Goal: Task Accomplishment & Management: Manage account settings

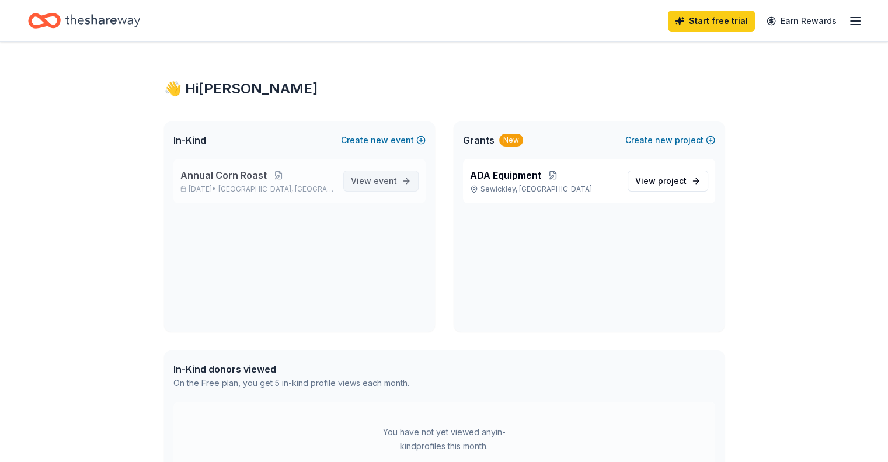
click at [375, 177] on span "event" at bounding box center [385, 181] width 23 height 10
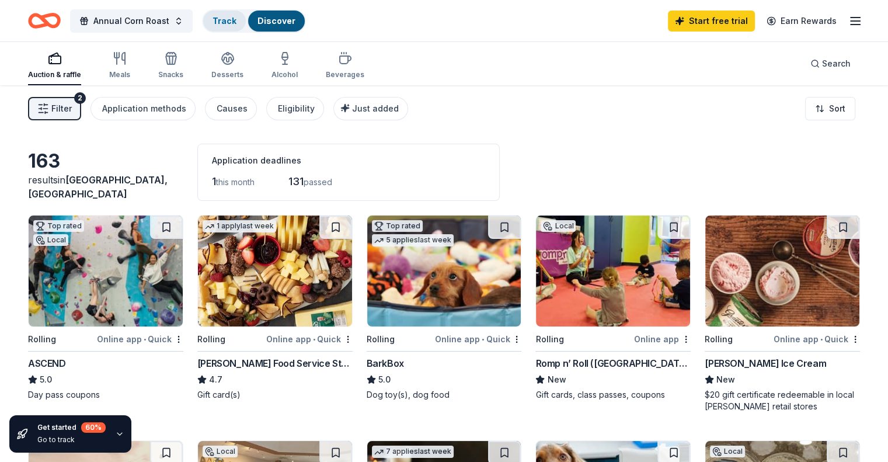
click at [223, 20] on div "Track" at bounding box center [224, 21] width 43 height 21
click at [236, 20] on link "Track" at bounding box center [225, 21] width 24 height 10
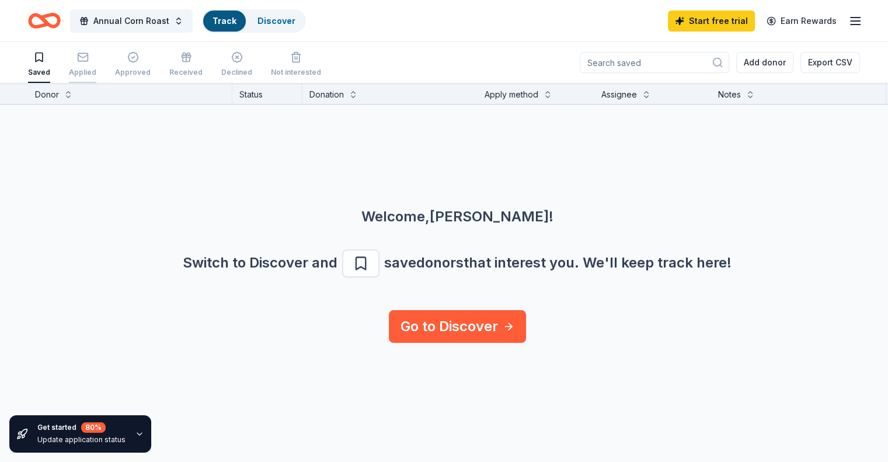
click at [96, 68] on div "Applied" at bounding box center [82, 72] width 27 height 9
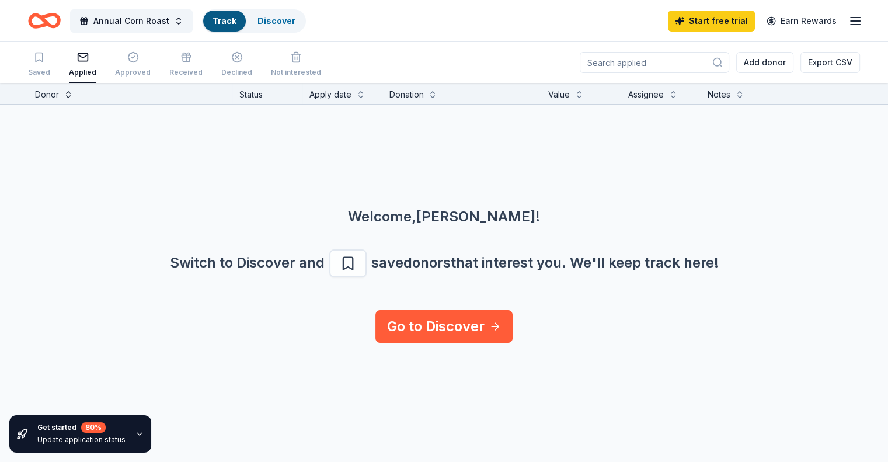
click at [73, 95] on button at bounding box center [68, 94] width 9 height 12
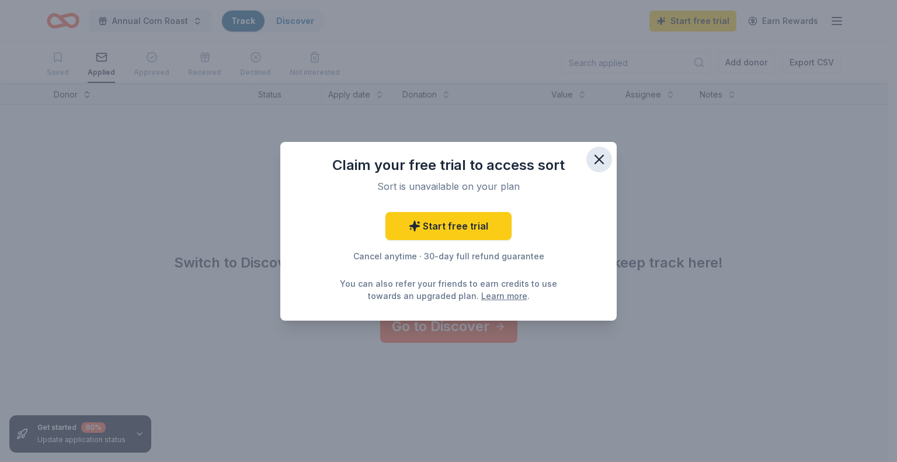
click at [594, 161] on icon "button" at bounding box center [599, 159] width 16 height 16
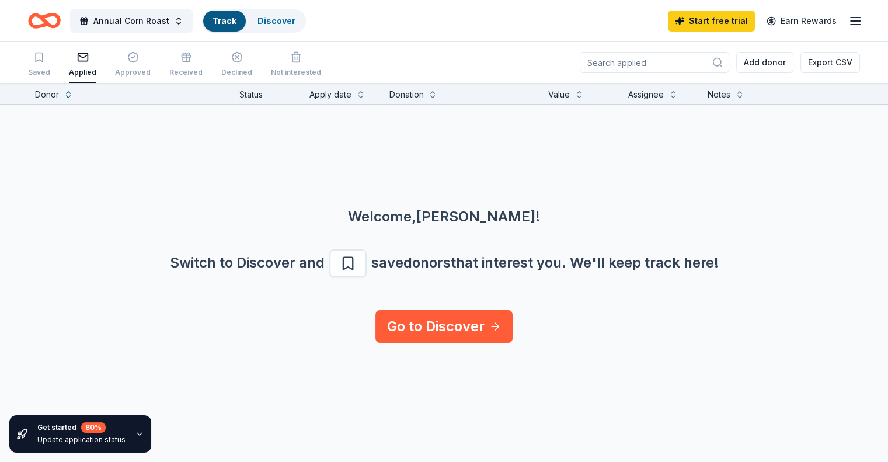
click at [599, 64] on input at bounding box center [654, 62] width 149 height 21
type input "b"
type input "gorjana"
drag, startPoint x: 629, startPoint y: 58, endPoint x: 567, endPoint y: 55, distance: 61.9
click at [567, 55] on div "Saved Applied Approved Received Declined Not interested gorjana Add donor Expor…" at bounding box center [444, 62] width 832 height 41
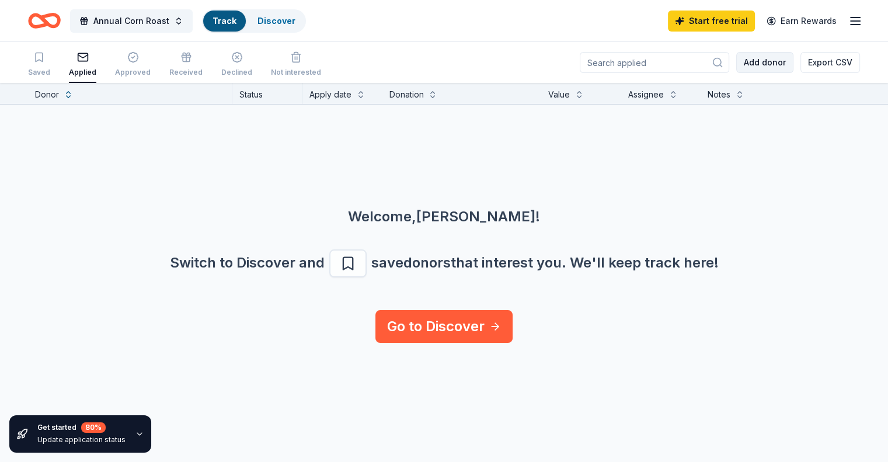
click at [736, 62] on button "Add donor" at bounding box center [764, 62] width 57 height 21
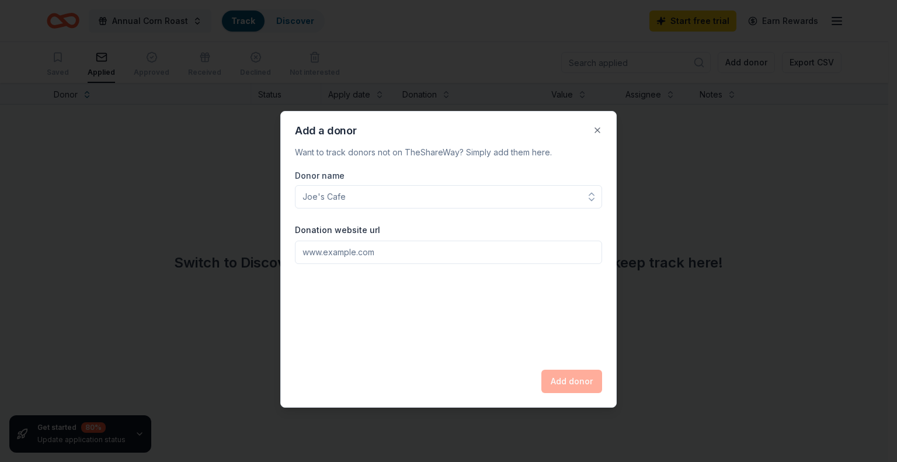
click at [368, 206] on input "Donor name" at bounding box center [448, 196] width 307 height 23
drag, startPoint x: 359, startPoint y: 194, endPoint x: 274, endPoint y: 207, distance: 86.3
click at [254, 184] on body "Annual Corn Roast Track Discover Start free trial Earn Rewards Saved Applied Ap…" at bounding box center [444, 231] width 888 height 462
click at [347, 194] on input "Donor name" at bounding box center [448, 196] width 307 height 23
click at [347, 193] on input "Donor name" at bounding box center [448, 196] width 307 height 23
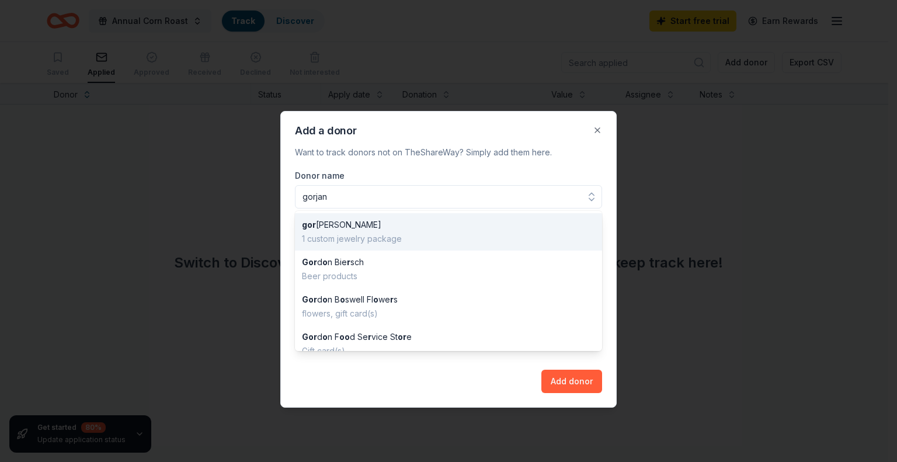
type input "gorjana"
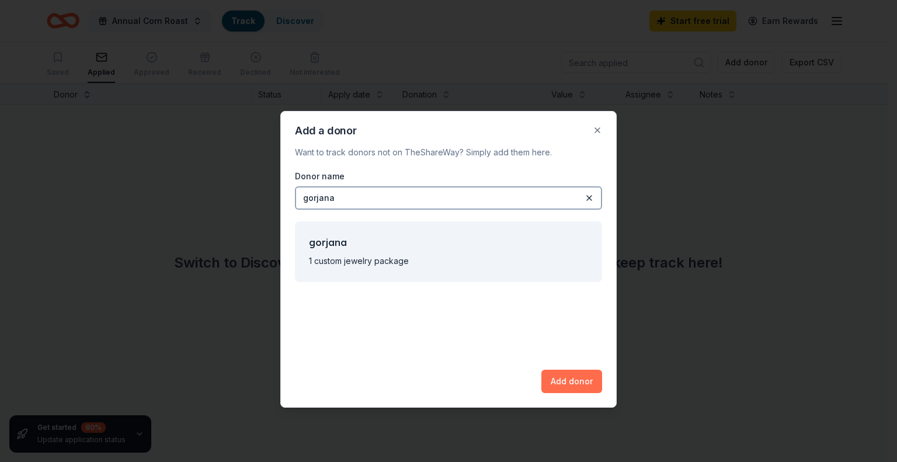
click at [568, 380] on button "Add donor" at bounding box center [571, 381] width 61 height 23
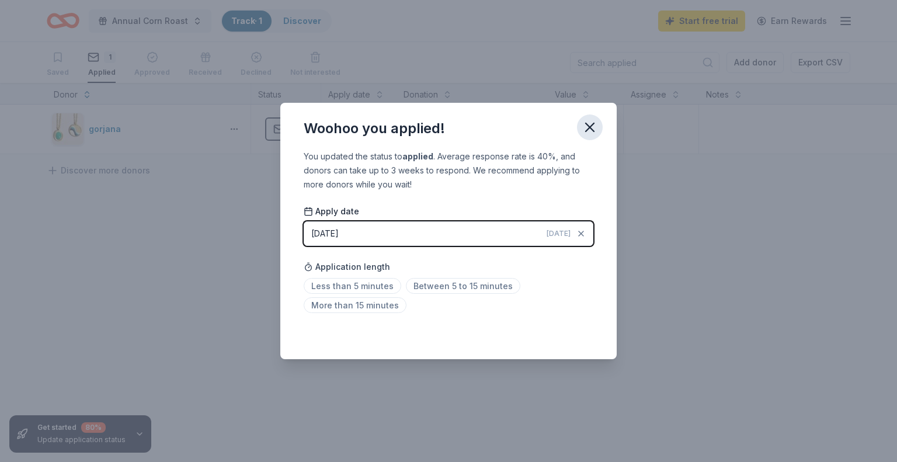
click at [592, 130] on icon "button" at bounding box center [590, 127] width 8 height 8
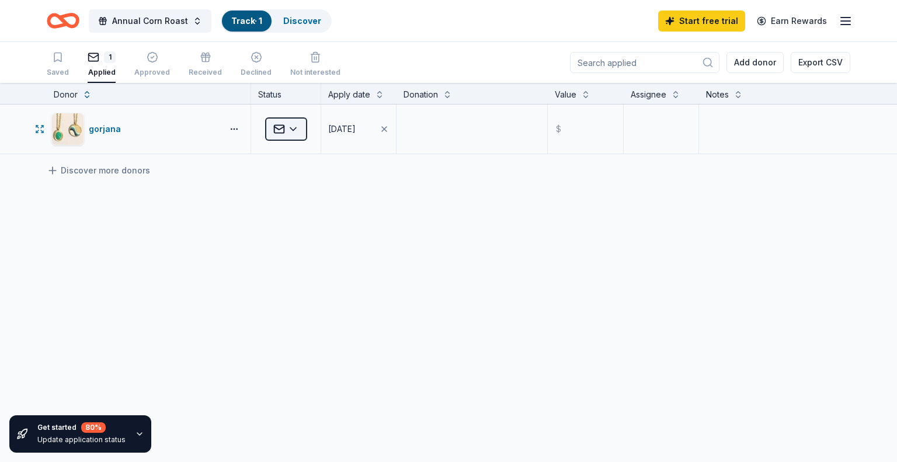
click at [294, 126] on html "Annual Corn Roast Track · 1 Discover Start free trial Earn Rewards Saved 1 Appl…" at bounding box center [448, 231] width 897 height 462
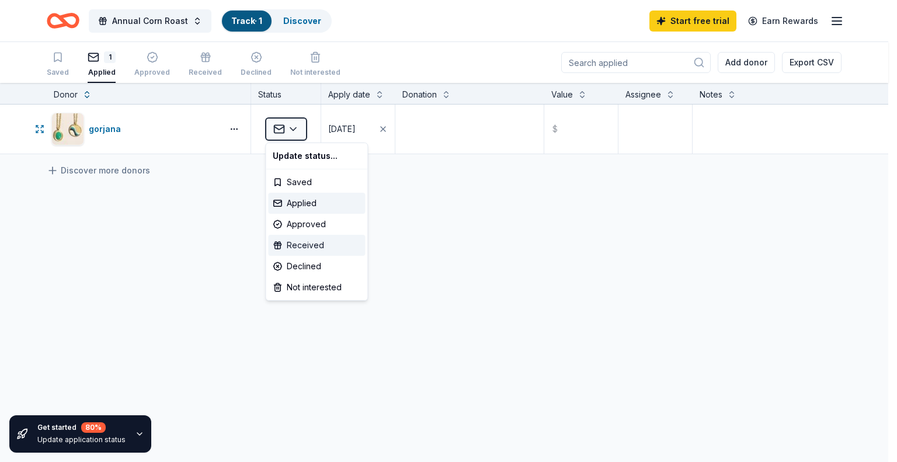
click at [303, 242] on div "Received" at bounding box center [316, 245] width 97 height 21
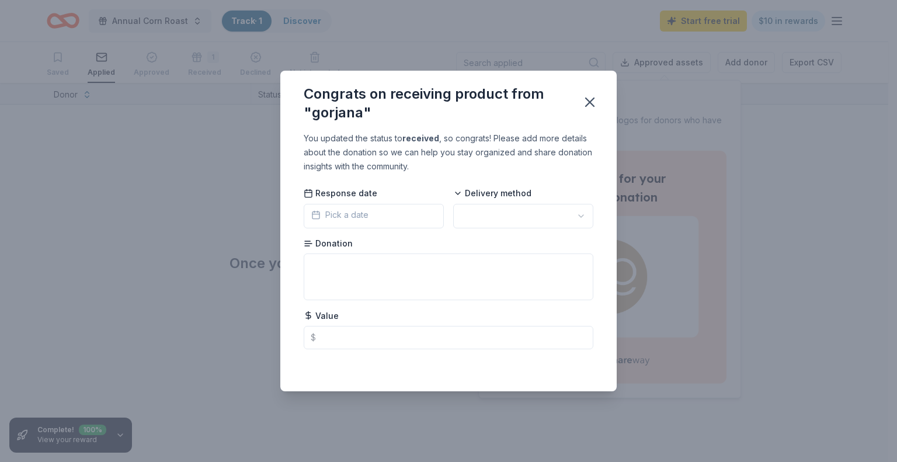
click at [337, 215] on span "Pick a date" at bounding box center [339, 215] width 57 height 14
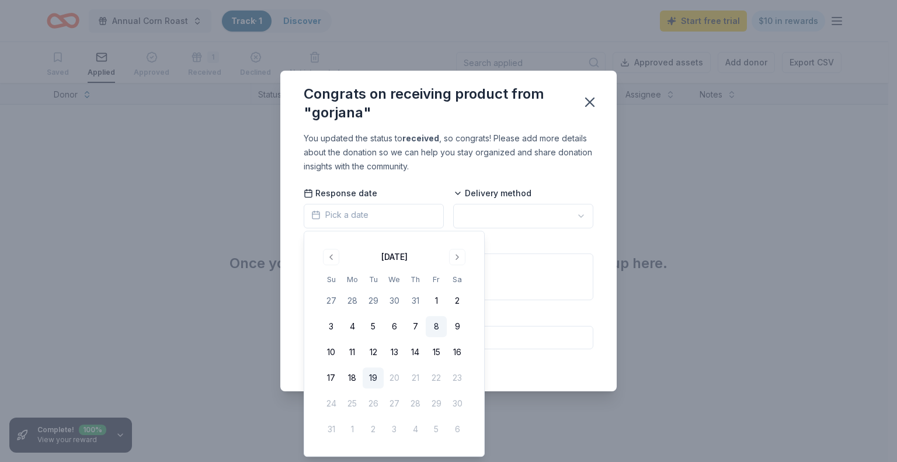
click at [434, 324] on button "8" at bounding box center [436, 326] width 21 height 21
click at [547, 216] on html "Annual Corn Roast Track · 1 Discover Start free trial $10 in rewards Saved Appl…" at bounding box center [448, 231] width 897 height 462
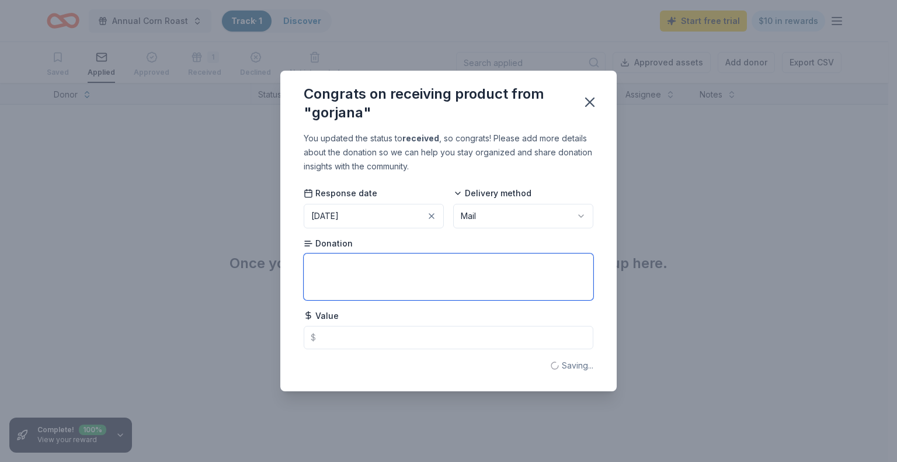
click at [350, 264] on textarea at bounding box center [449, 276] width 290 height 47
type textarea "$"
type textarea "Gift card"
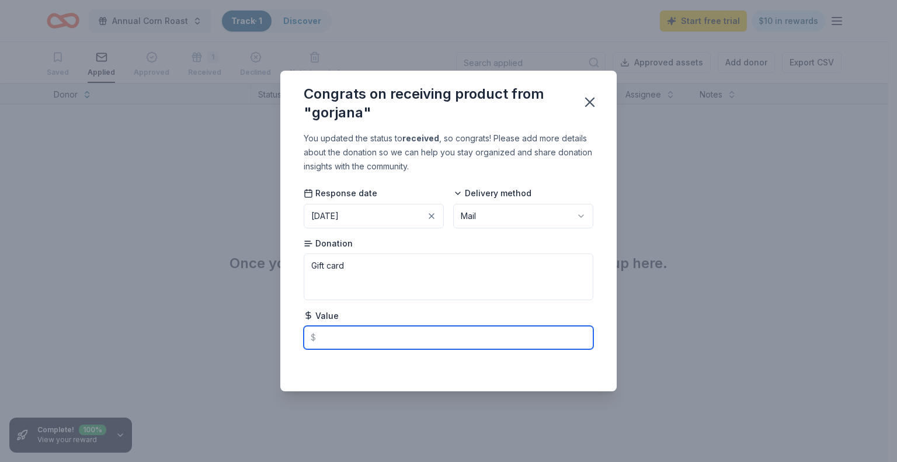
click at [332, 338] on input "text" at bounding box center [449, 337] width 290 height 23
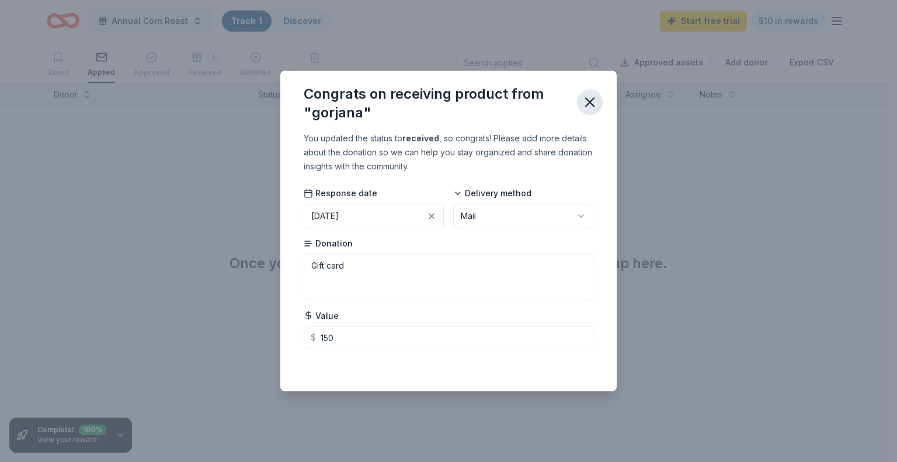
type input "150.00"
click at [590, 105] on icon "button" at bounding box center [590, 102] width 16 height 16
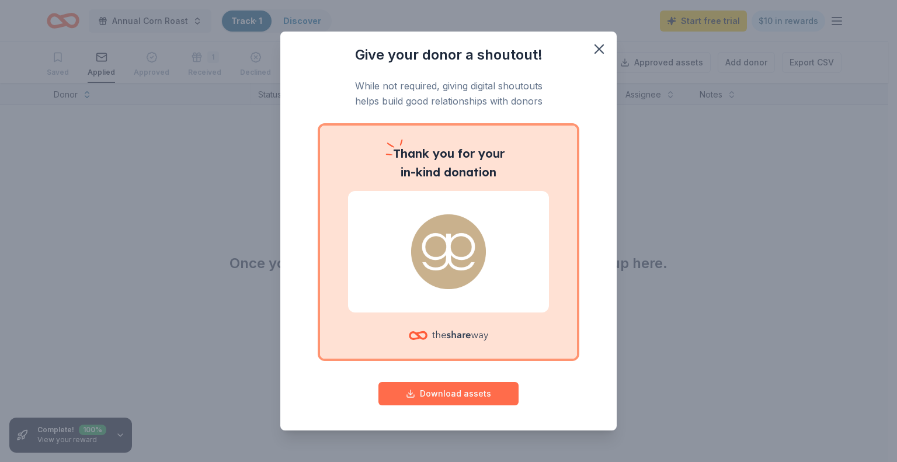
click at [432, 392] on button "Download assets" at bounding box center [448, 393] width 140 height 23
click at [592, 49] on icon "button" at bounding box center [599, 49] width 16 height 16
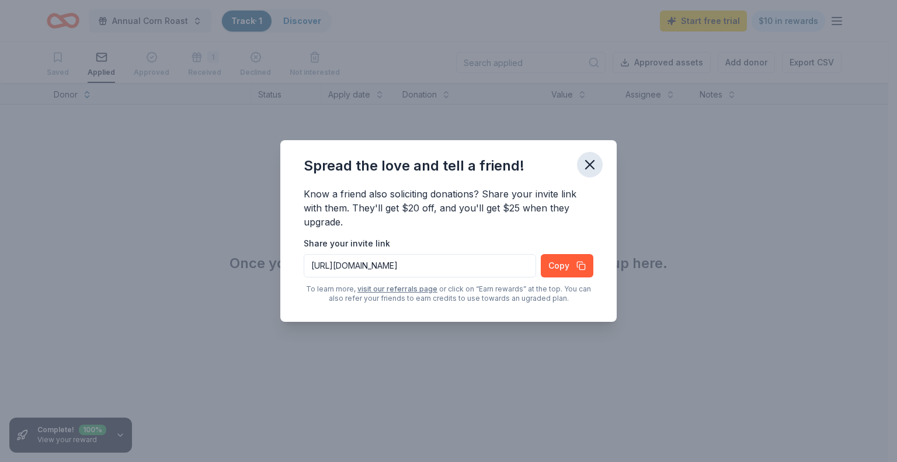
click at [590, 170] on icon "button" at bounding box center [590, 165] width 16 height 16
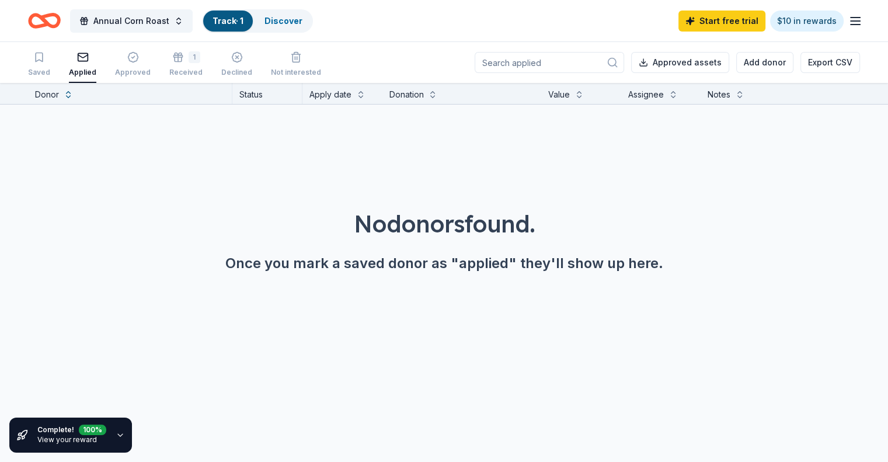
click at [152, 147] on div "No donors found. Once you mark a saved donor as "applied" they'll show up here." at bounding box center [444, 208] width 888 height 206
click at [89, 62] on icon "button" at bounding box center [83, 57] width 12 height 12
click at [73, 93] on button at bounding box center [68, 94] width 9 height 12
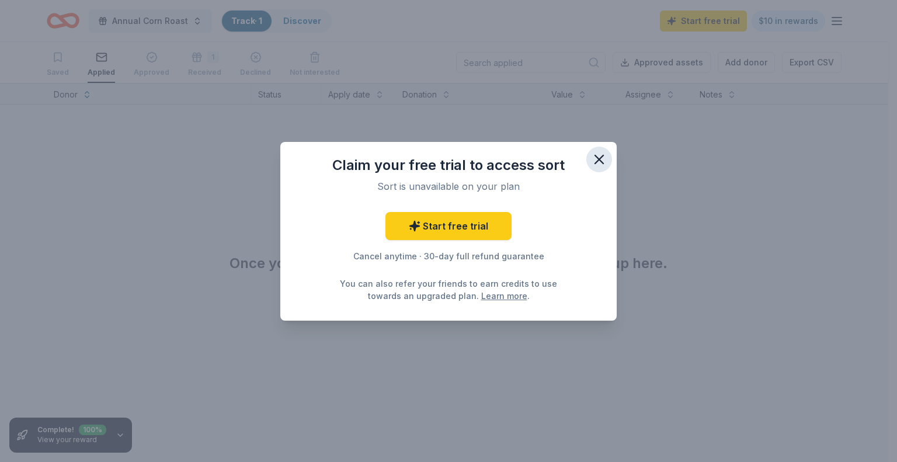
click at [591, 156] on icon "button" at bounding box center [599, 159] width 16 height 16
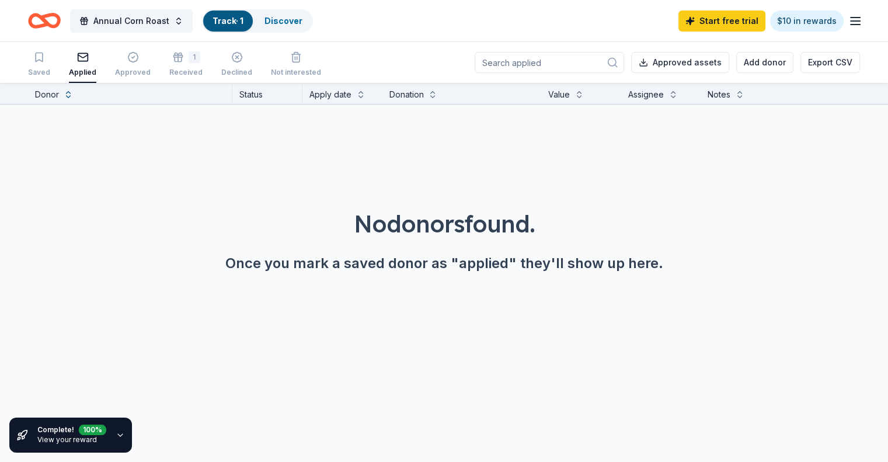
click at [519, 60] on input at bounding box center [549, 62] width 149 height 21
type input "raising cane"
click at [606, 61] on button at bounding box center [613, 62] width 14 height 14
click at [499, 62] on input at bounding box center [549, 62] width 149 height 21
type input "cane's"
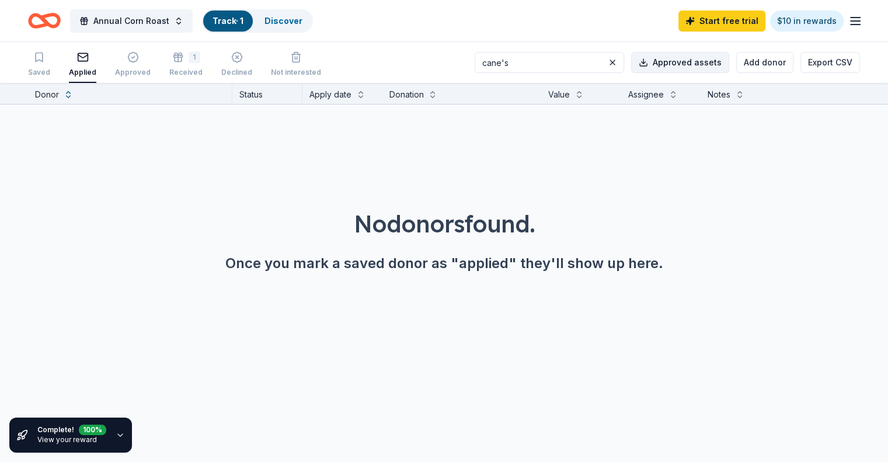
click at [652, 65] on button "Approved assets" at bounding box center [680, 62] width 98 height 21
click at [736, 60] on button "Add donor" at bounding box center [764, 62] width 57 height 21
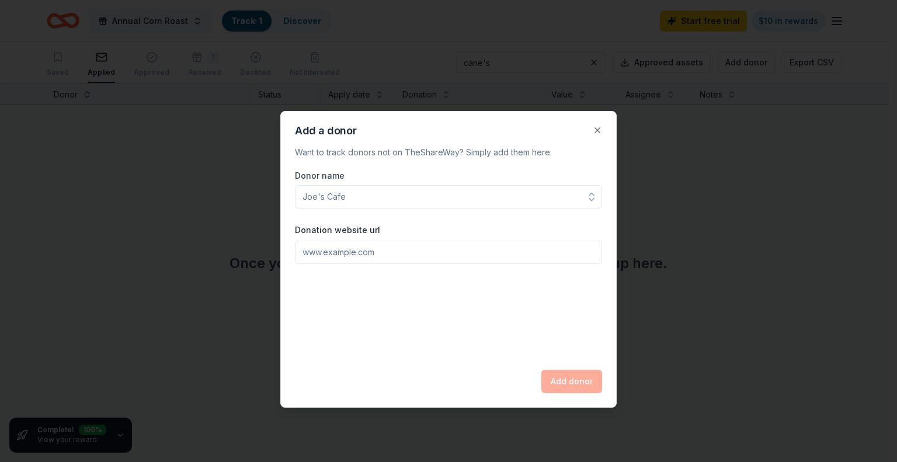
click at [340, 200] on input "Donor name" at bounding box center [448, 196] width 307 height 23
click at [304, 193] on input "Donor name" at bounding box center [448, 196] width 307 height 23
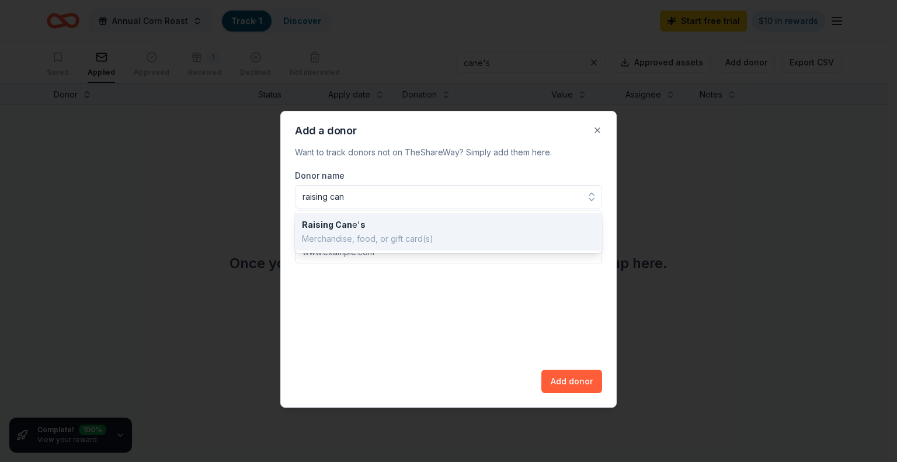
type input "raising cane"
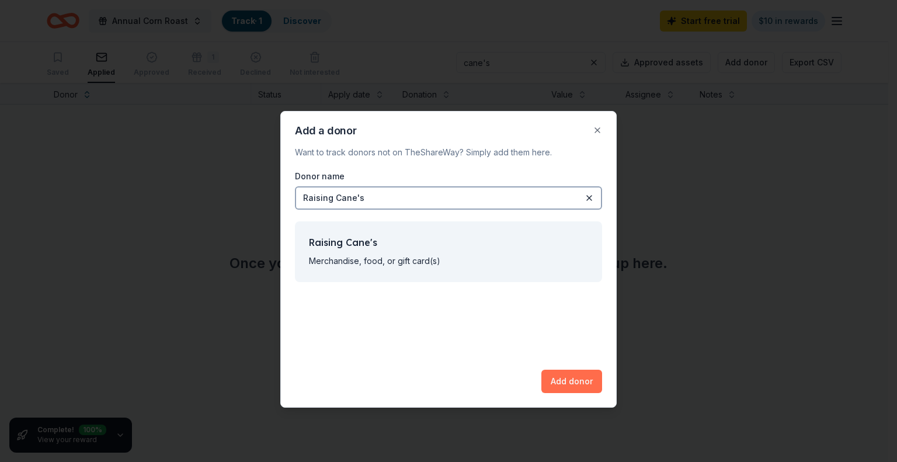
click at [583, 384] on button "Add donor" at bounding box center [571, 381] width 61 height 23
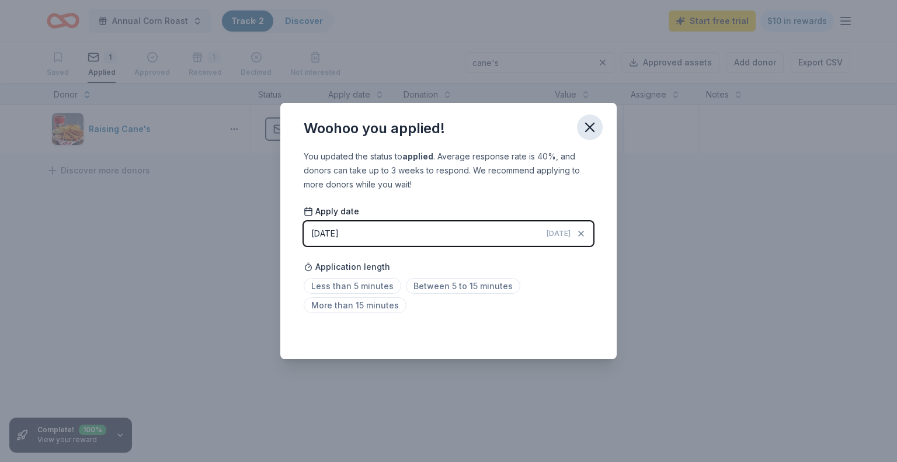
click at [592, 127] on icon "button" at bounding box center [590, 127] width 16 height 16
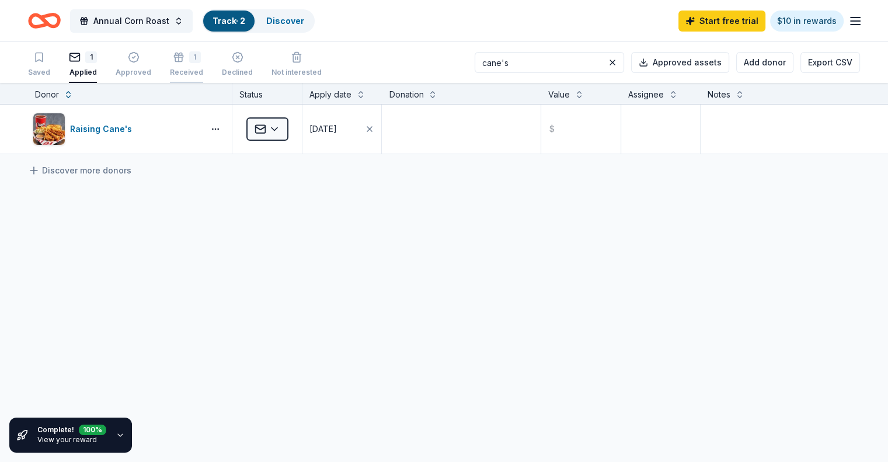
click at [203, 68] on div "Received" at bounding box center [186, 72] width 33 height 9
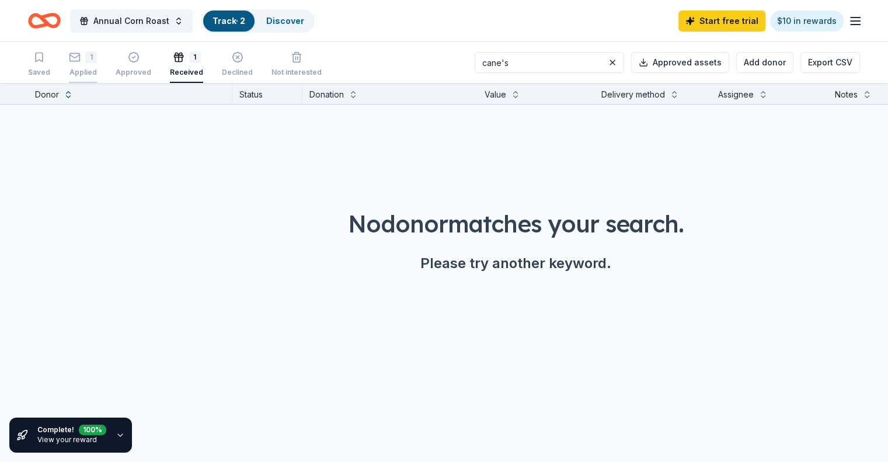
click at [86, 65] on div "1 Applied" at bounding box center [83, 64] width 28 height 26
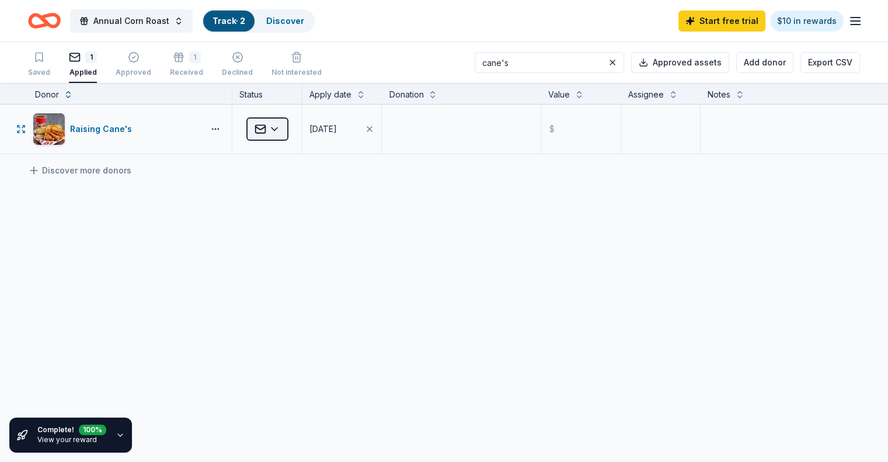
click at [287, 128] on html "Annual Corn Roast Track · 2 Discover Start free trial $10 in rewards Saved 1 Ap…" at bounding box center [444, 231] width 888 height 462
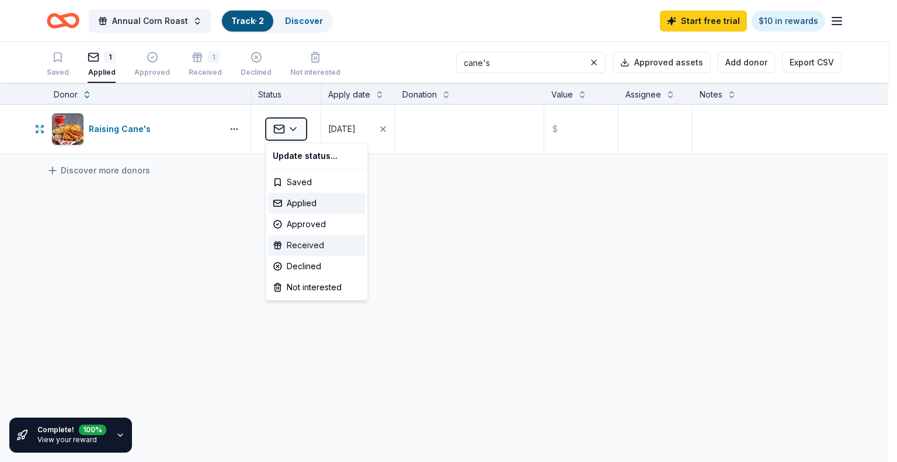
click at [299, 245] on div "Received" at bounding box center [316, 245] width 97 height 21
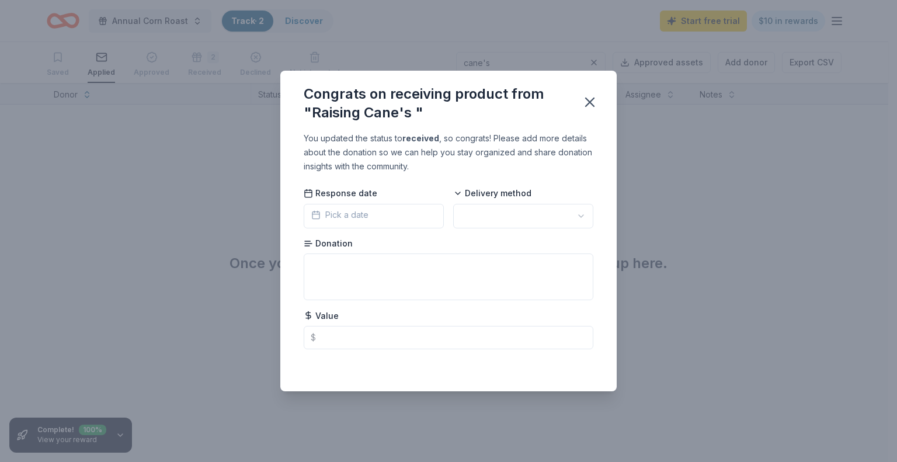
click at [344, 214] on span "Pick a date" at bounding box center [339, 215] width 57 height 14
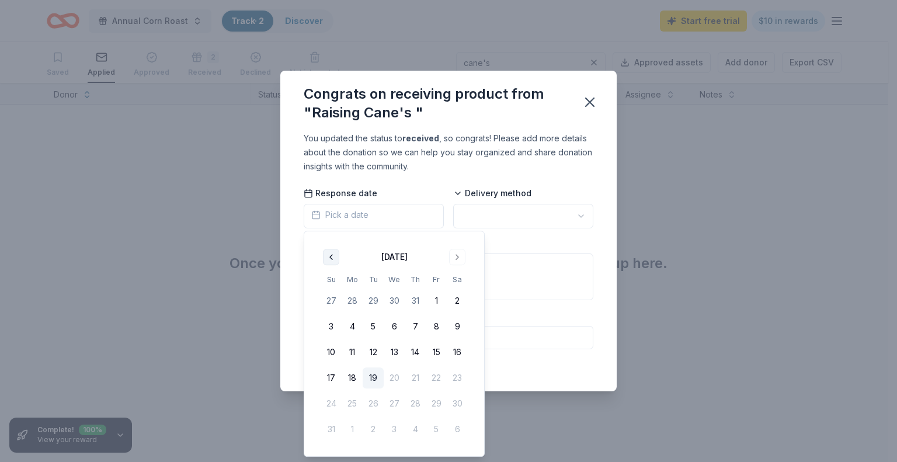
click at [332, 256] on button "Go to previous month" at bounding box center [331, 257] width 16 height 16
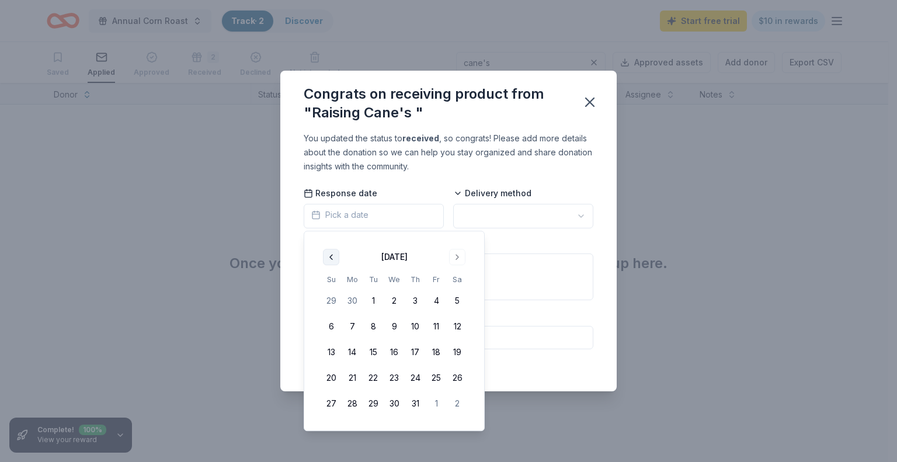
click at [332, 256] on button "Go to previous month" at bounding box center [331, 257] width 16 height 16
click at [439, 299] on button "6" at bounding box center [436, 300] width 21 height 21
click at [510, 213] on html "Annual Corn Roast Track · 2 Discover Start free trial $10 in rewards Saved Appl…" at bounding box center [448, 231] width 897 height 462
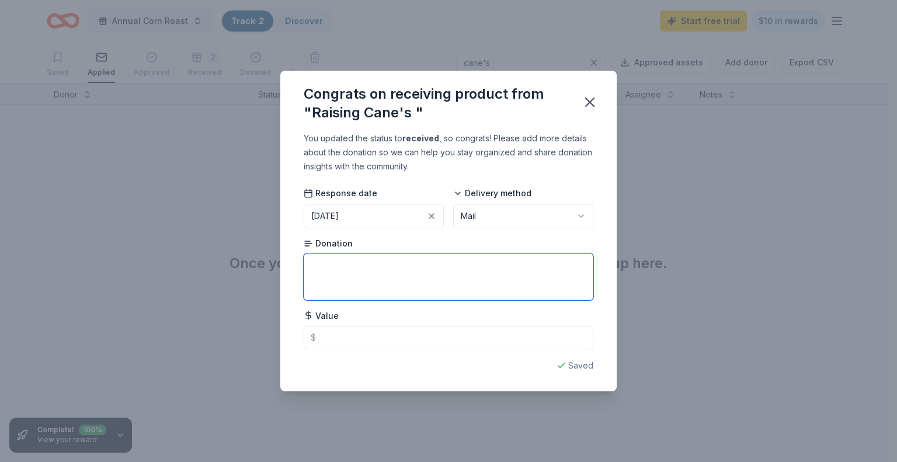
click at [328, 259] on textarea at bounding box center [449, 276] width 290 height 47
type textarea "gift basket"
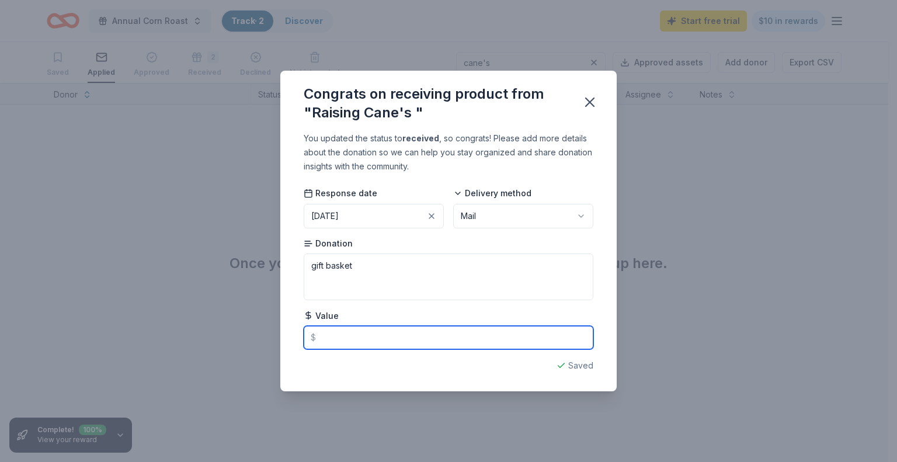
click at [322, 333] on input "text" at bounding box center [449, 337] width 290 height 23
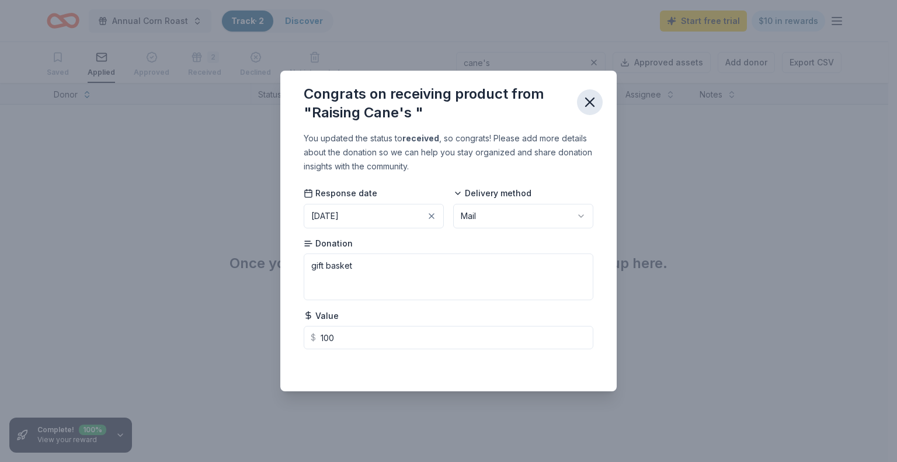
type input "100.00"
click at [587, 98] on icon "button" at bounding box center [590, 102] width 16 height 16
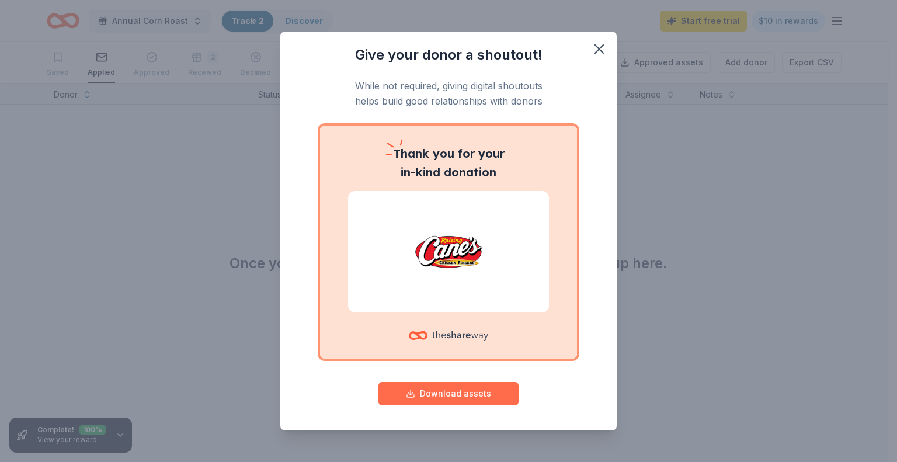
click at [430, 394] on button "Download assets" at bounding box center [448, 393] width 140 height 23
click at [591, 52] on icon "button" at bounding box center [599, 49] width 16 height 16
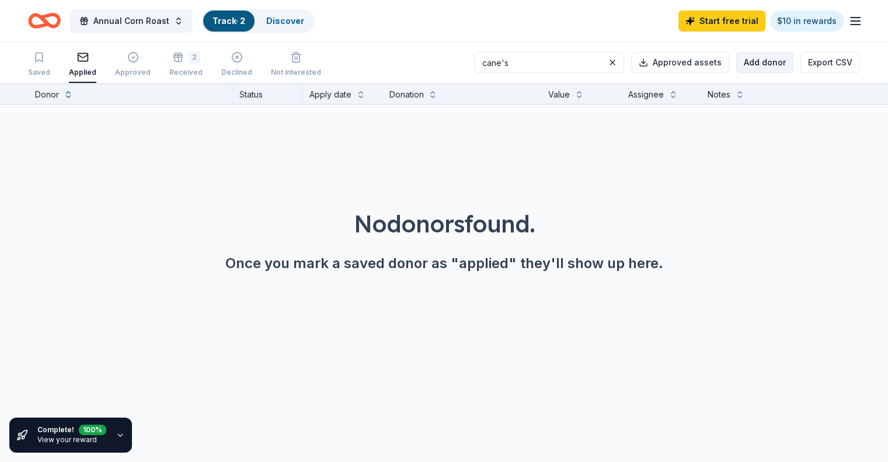
click at [743, 62] on button "Add donor" at bounding box center [764, 62] width 57 height 21
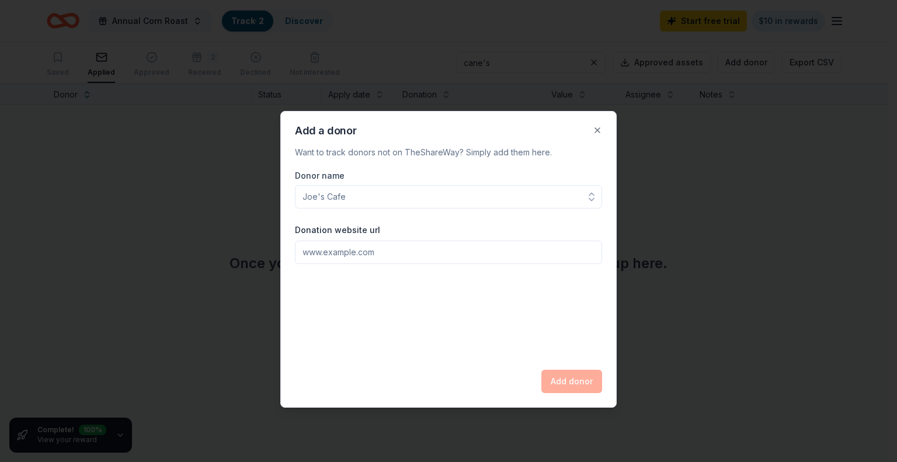
click at [530, 62] on div at bounding box center [448, 231] width 897 height 462
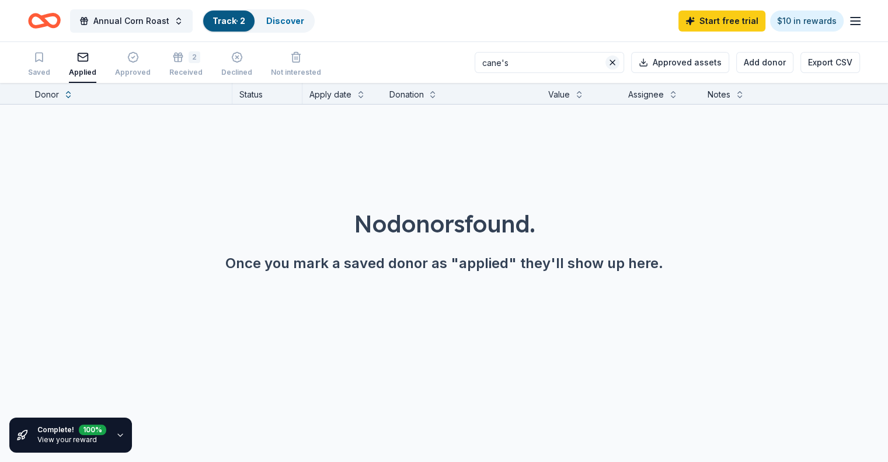
click at [606, 60] on button at bounding box center [613, 62] width 14 height 14
click at [607, 65] on icon at bounding box center [613, 63] width 12 height 12
click at [530, 63] on input at bounding box center [549, 62] width 149 height 21
drag, startPoint x: 511, startPoint y: 64, endPoint x: 440, endPoint y: 65, distance: 71.3
click at [440, 65] on div "Saved Applied Approved 2 Received Declined Not interested Approved assets Add d…" at bounding box center [444, 62] width 832 height 41
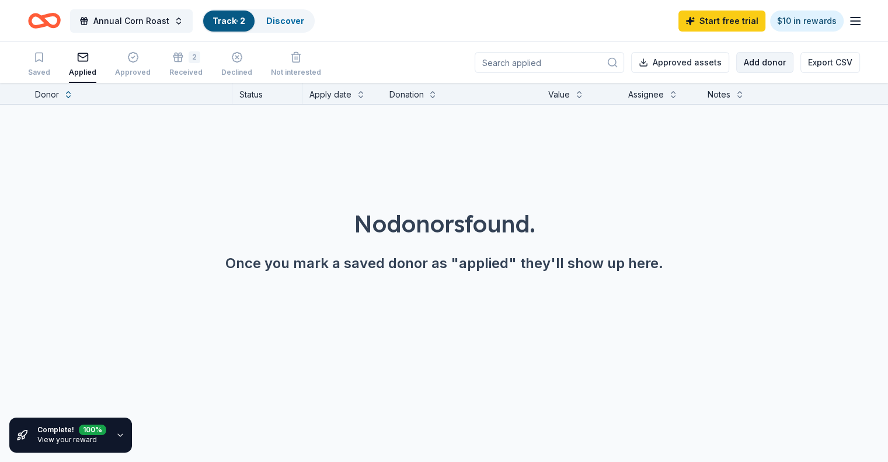
click at [736, 63] on button "Add donor" at bounding box center [764, 62] width 57 height 21
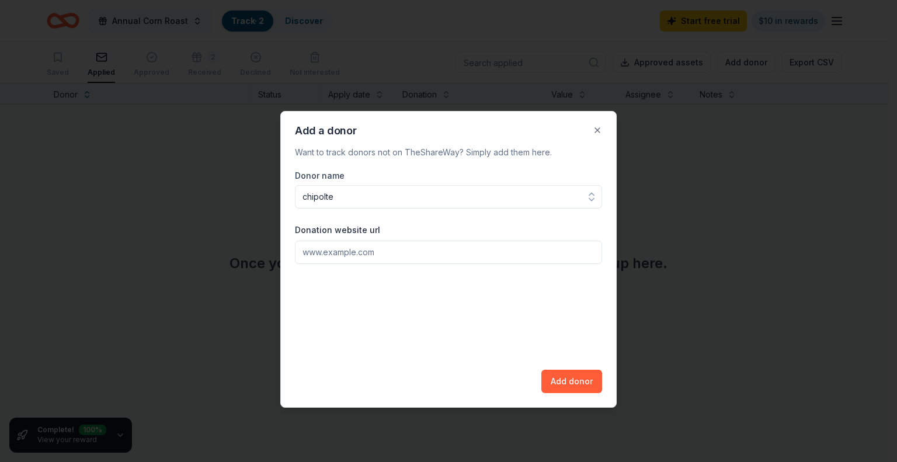
click at [350, 201] on input "chipolte" at bounding box center [448, 196] width 307 height 23
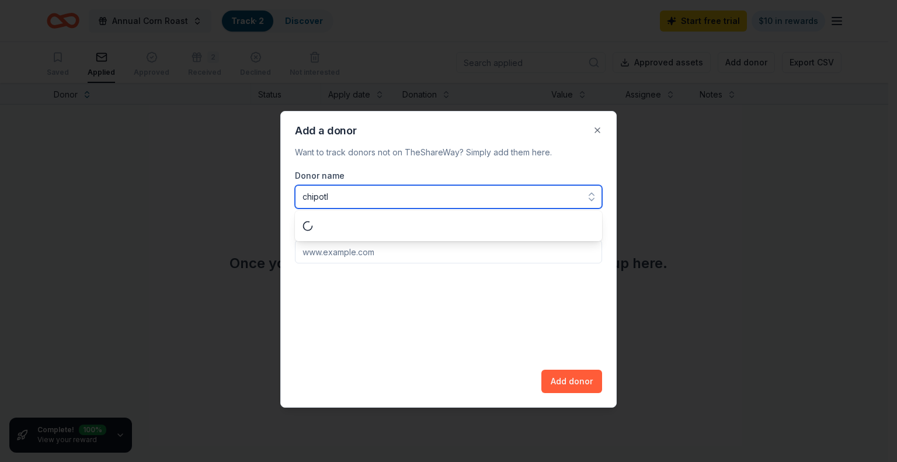
type input "chipotle"
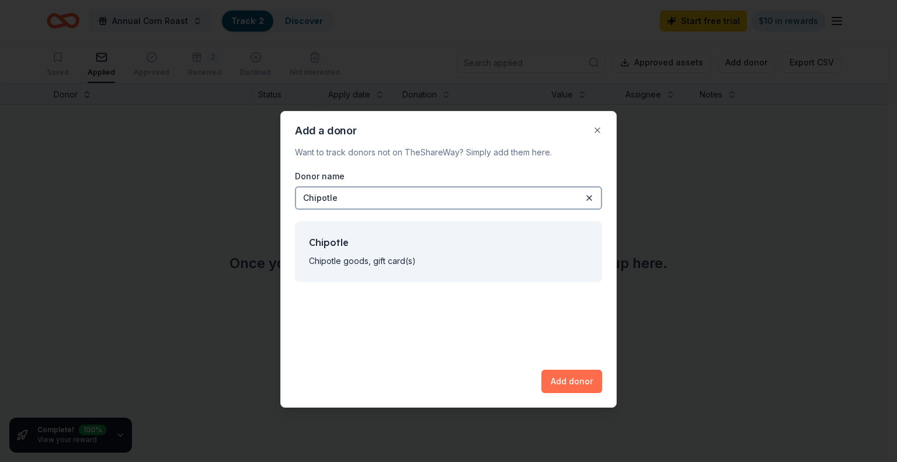
click at [582, 384] on button "Add donor" at bounding box center [571, 381] width 61 height 23
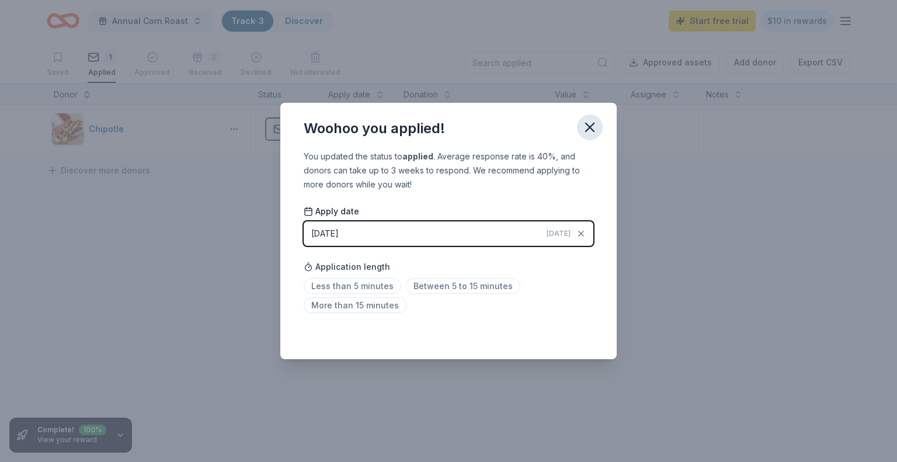
click at [596, 127] on icon "button" at bounding box center [590, 127] width 16 height 16
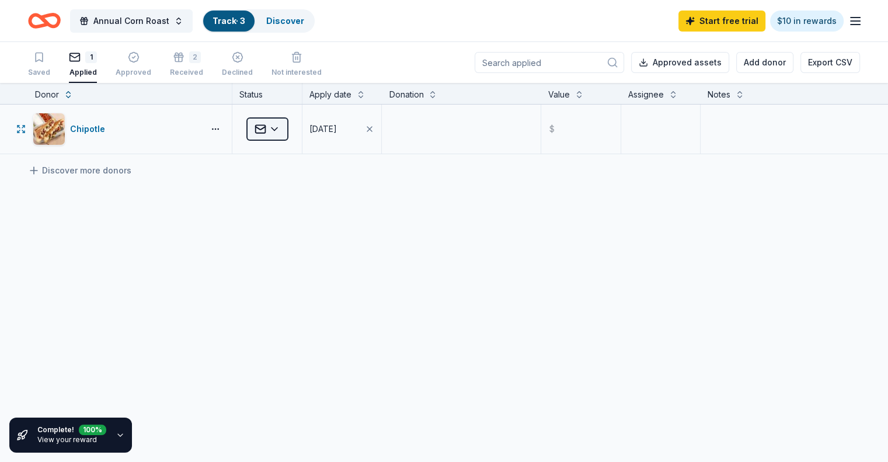
click at [297, 126] on html "Annual Corn Roast Track · 3 Discover Start free trial $10 in rewards Saved 1 Ap…" at bounding box center [444, 231] width 888 height 462
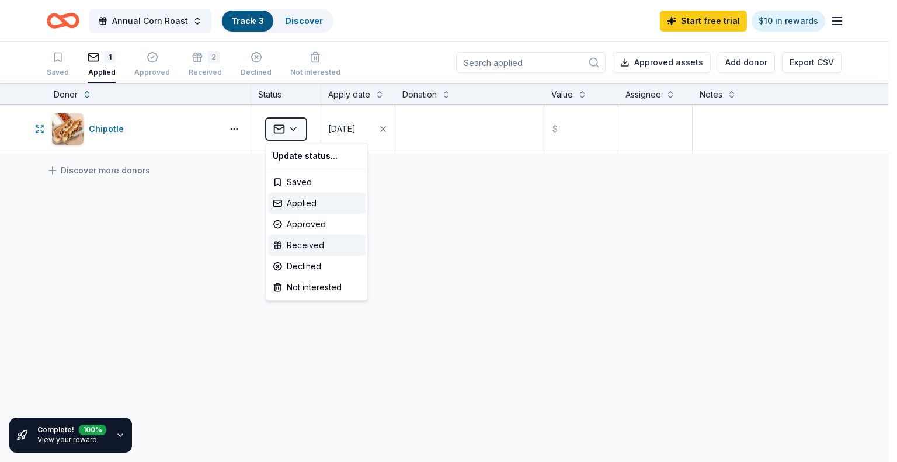
click at [313, 237] on div "Received" at bounding box center [316, 245] width 97 height 21
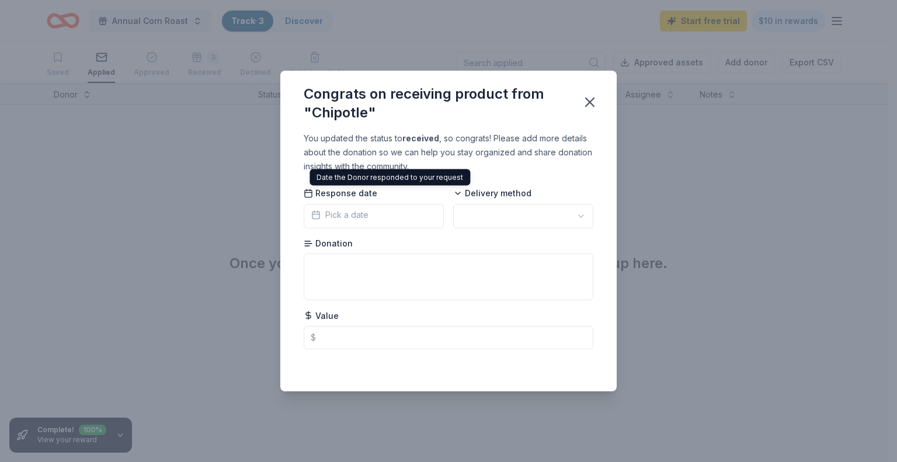
click at [357, 217] on span "Pick a date" at bounding box center [339, 215] width 57 height 14
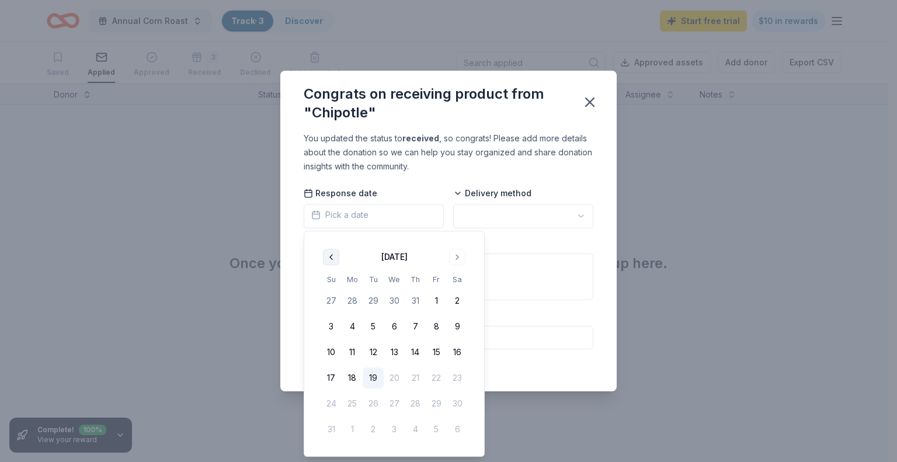
click at [329, 260] on button "Go to previous month" at bounding box center [331, 257] width 16 height 16
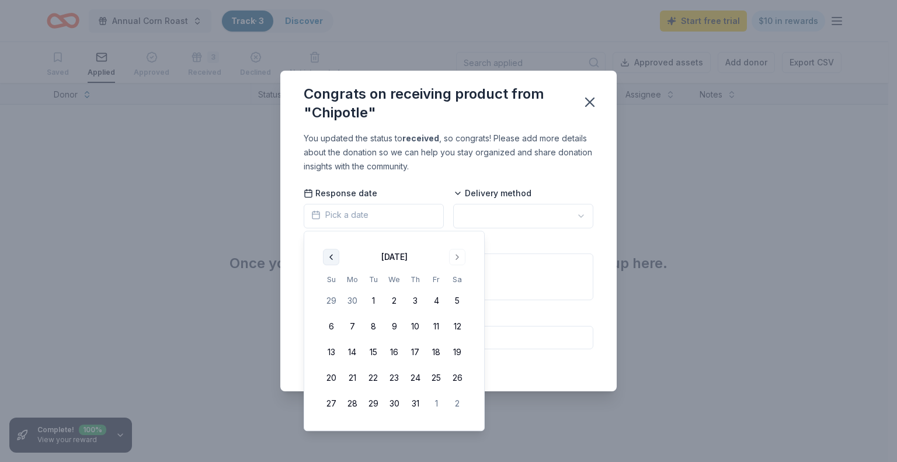
click at [329, 259] on button "Go to previous month" at bounding box center [331, 257] width 16 height 16
click at [458, 302] on button "7" at bounding box center [457, 300] width 21 height 21
click at [496, 221] on html "Annual Corn Roast Track · 3 Discover Start free trial $10 in rewards Saved Appl…" at bounding box center [448, 231] width 897 height 462
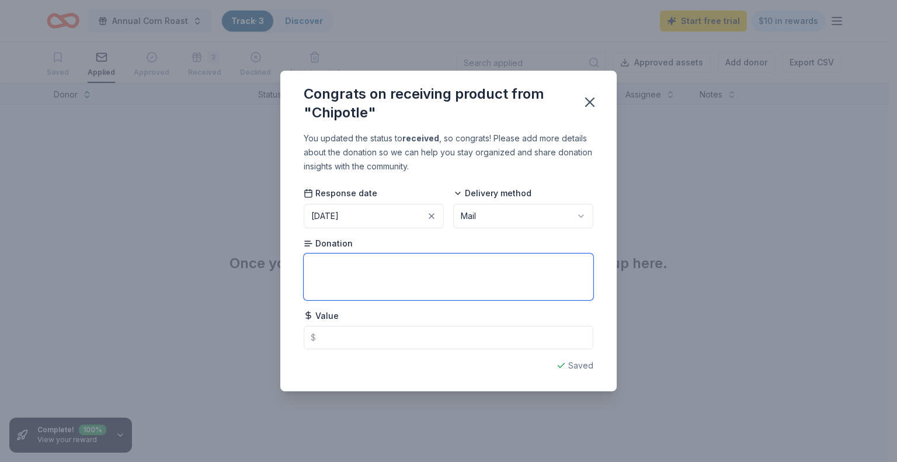
click at [340, 261] on textarea at bounding box center [449, 276] width 290 height 47
type textarea "gift cards"
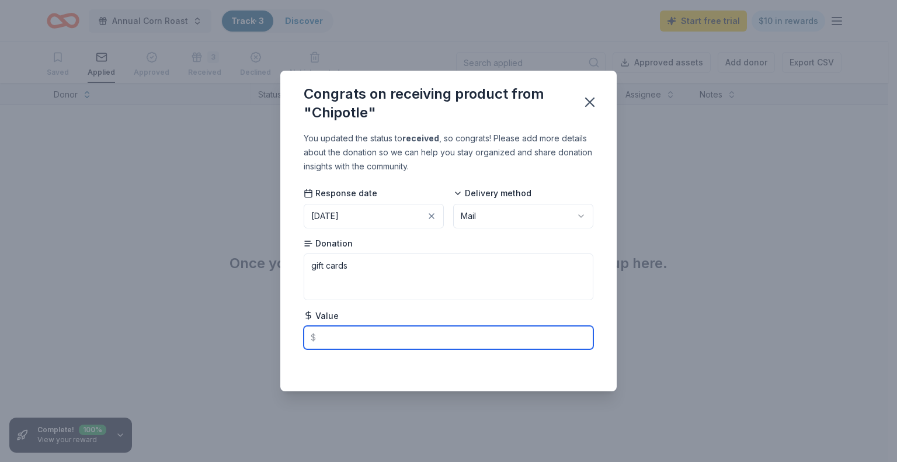
click at [339, 330] on input "text" at bounding box center [449, 337] width 290 height 23
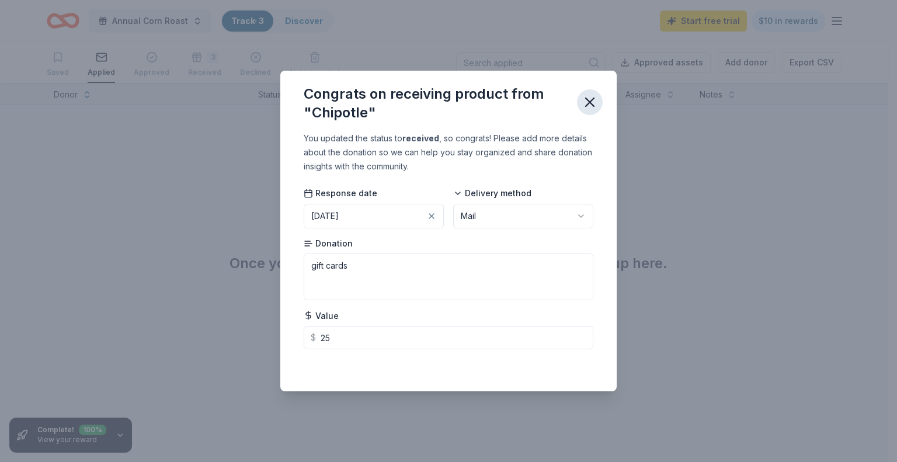
type input "25.00"
click at [593, 104] on icon "button" at bounding box center [590, 102] width 16 height 16
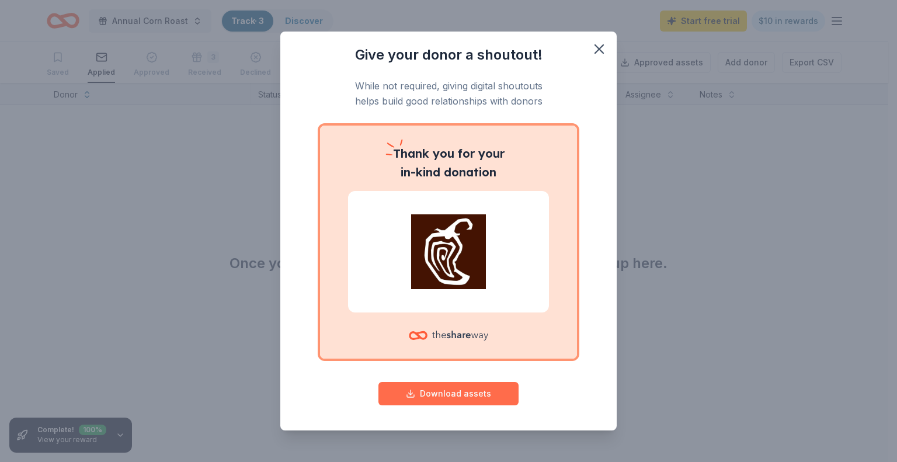
click at [433, 390] on button "Download assets" at bounding box center [448, 393] width 140 height 23
click at [595, 47] on icon "button" at bounding box center [599, 49] width 8 height 8
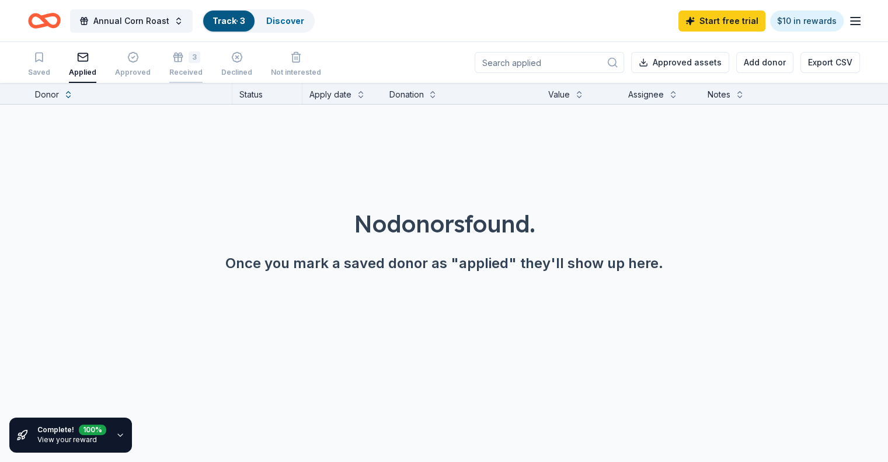
click at [203, 68] on div "Received" at bounding box center [185, 72] width 33 height 9
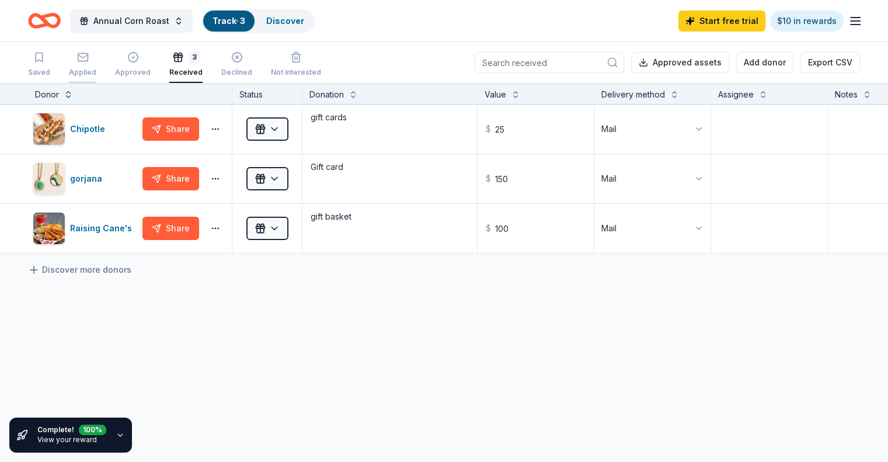
click at [96, 64] on div "Applied" at bounding box center [82, 64] width 27 height 26
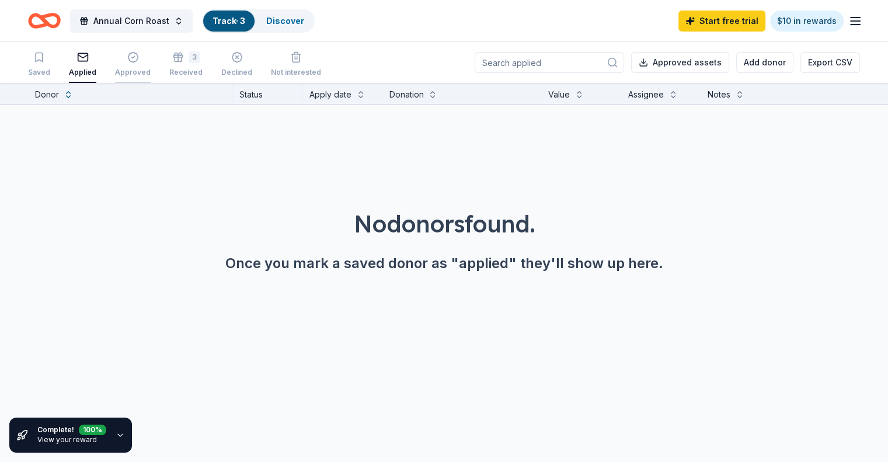
click at [140, 62] on div "Approved" at bounding box center [133, 64] width 36 height 26
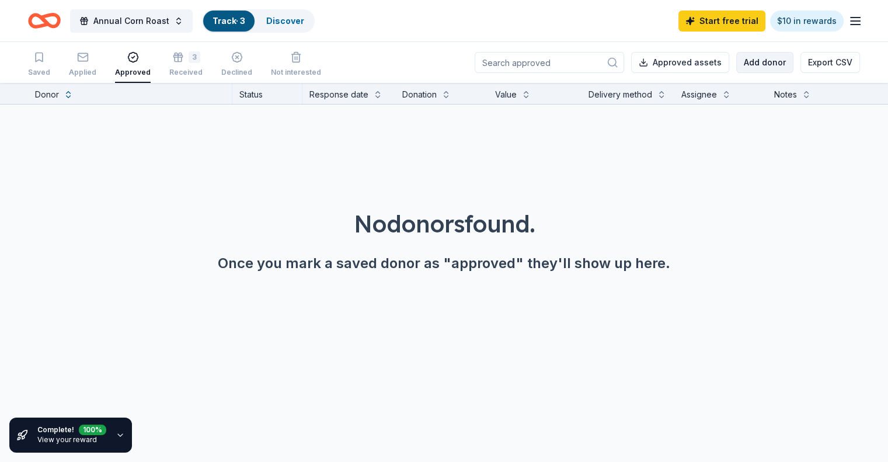
click at [736, 61] on button "Add donor" at bounding box center [764, 62] width 57 height 21
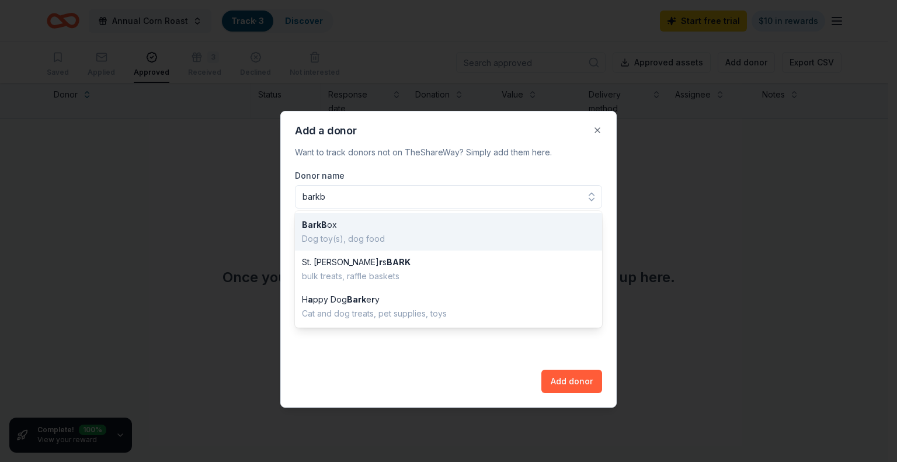
type input "barkbo"
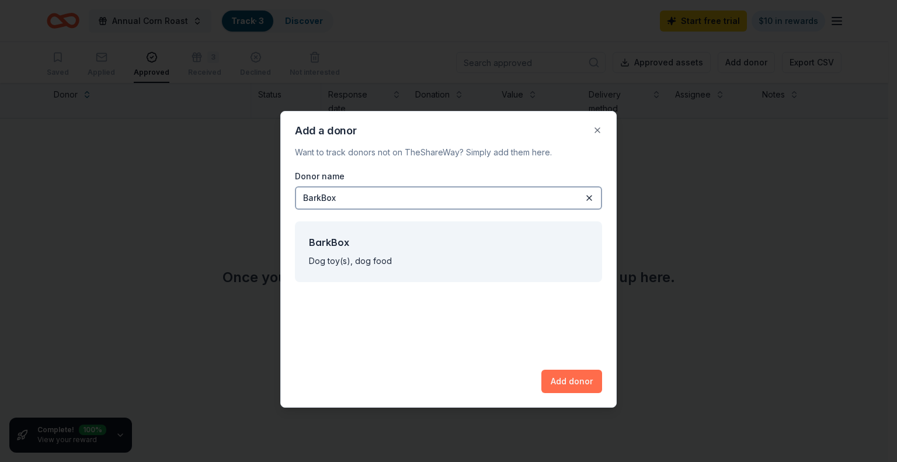
click at [564, 381] on button "Add donor" at bounding box center [571, 381] width 61 height 23
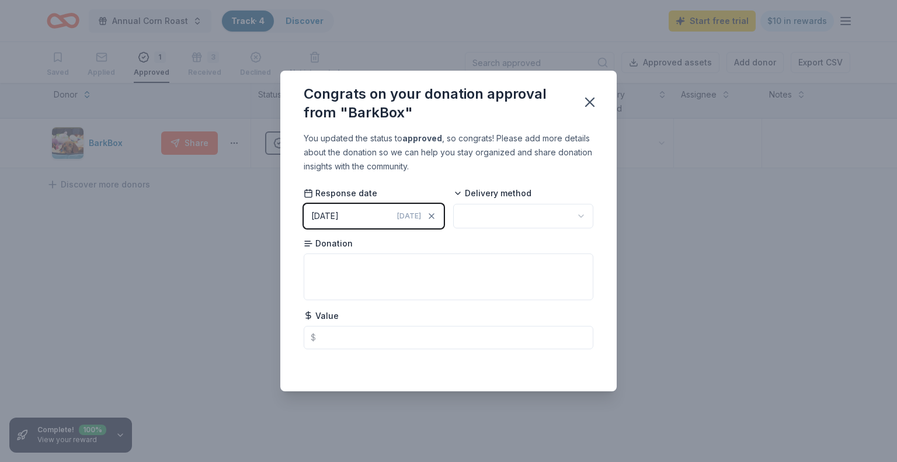
click at [371, 211] on button "[DATE] [DATE]" at bounding box center [374, 216] width 140 height 25
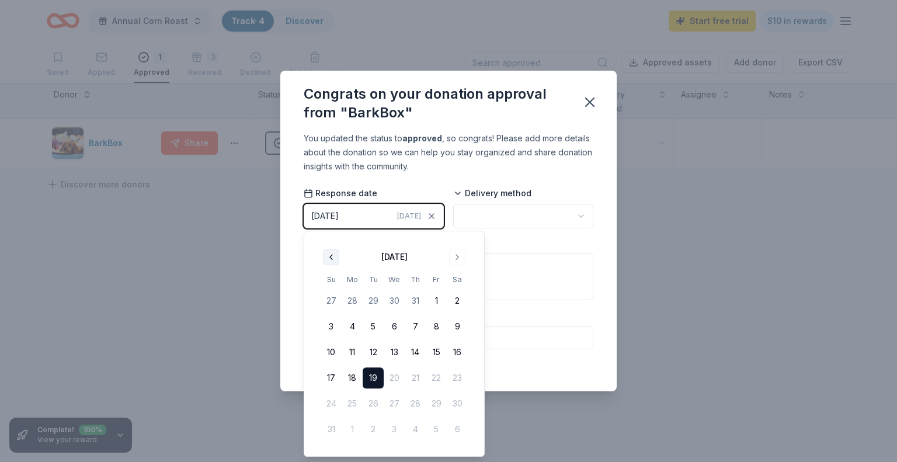
click at [332, 255] on button "Go to previous month" at bounding box center [331, 257] width 16 height 16
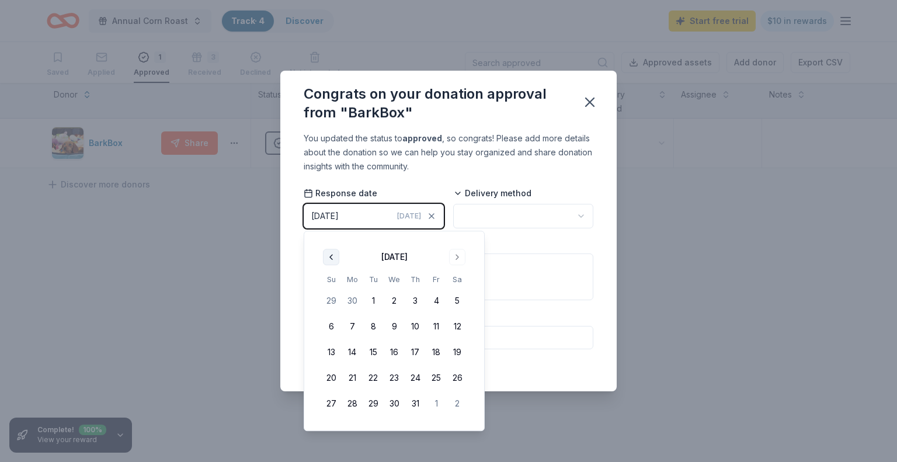
click at [332, 255] on button "Go to previous month" at bounding box center [331, 257] width 16 height 16
click at [439, 405] on button "30" at bounding box center [436, 403] width 21 height 21
click at [506, 221] on html "Annual Corn Roast Track · 4 Discover Start free trial $10 in rewards Saved Appl…" at bounding box center [448, 231] width 897 height 462
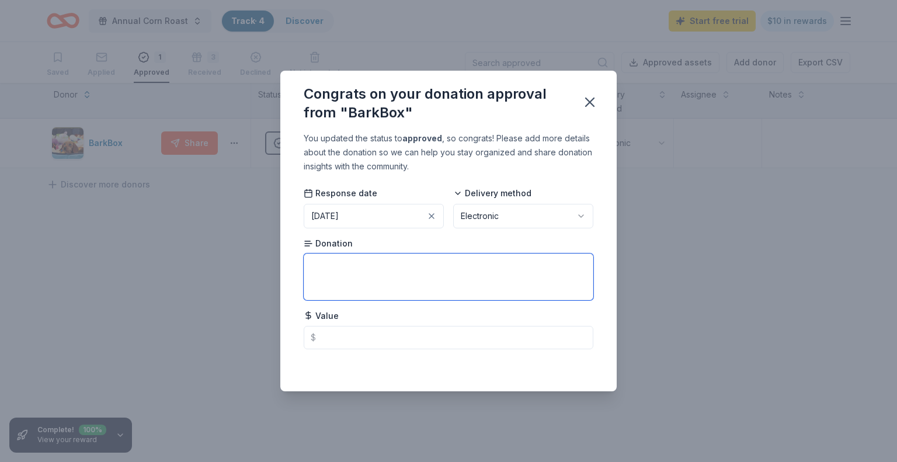
click at [308, 263] on textarea at bounding box center [449, 276] width 290 height 47
type textarea "gift certificate"
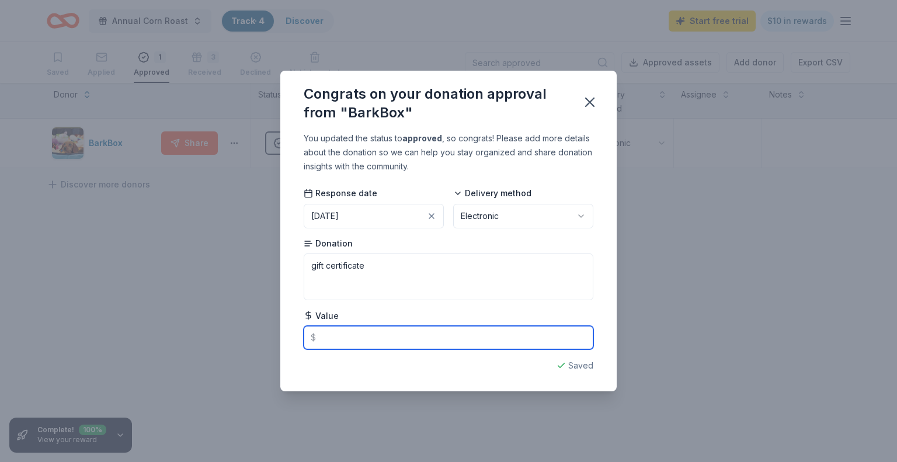
click at [326, 341] on input "text" at bounding box center [449, 337] width 290 height 23
type input "45"
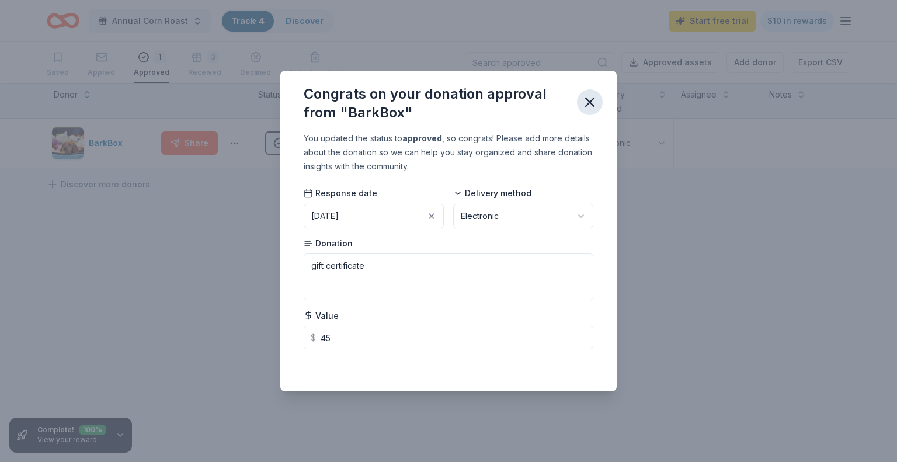
type input "45.00"
click at [591, 106] on icon "button" at bounding box center [590, 102] width 16 height 16
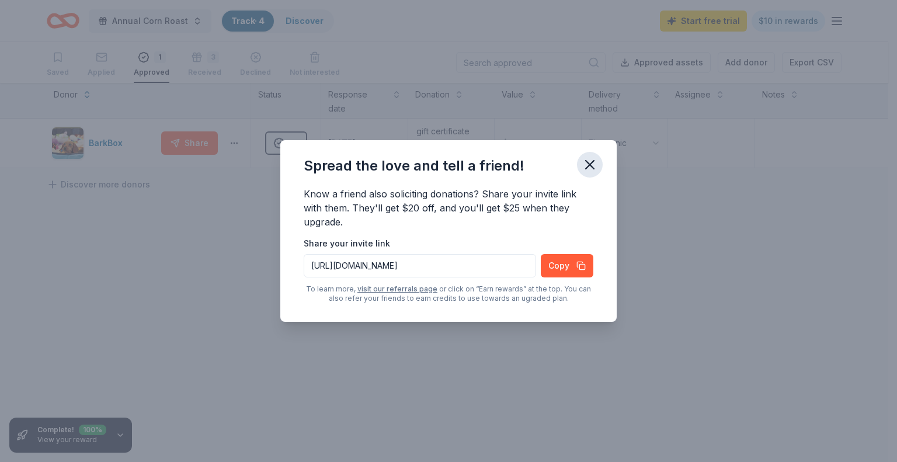
click at [593, 165] on icon "button" at bounding box center [590, 165] width 16 height 16
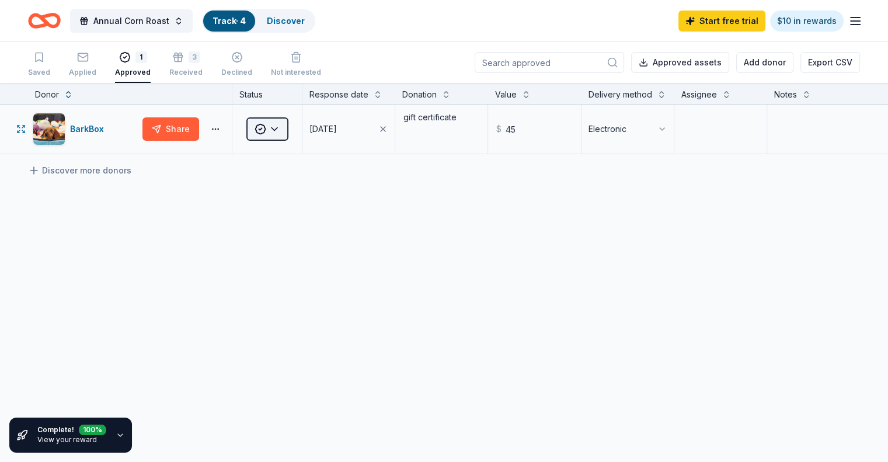
click at [291, 134] on html "Annual Corn Roast Track · 4 Discover Start free trial $10 in rewards Saved Appl…" at bounding box center [444, 231] width 888 height 462
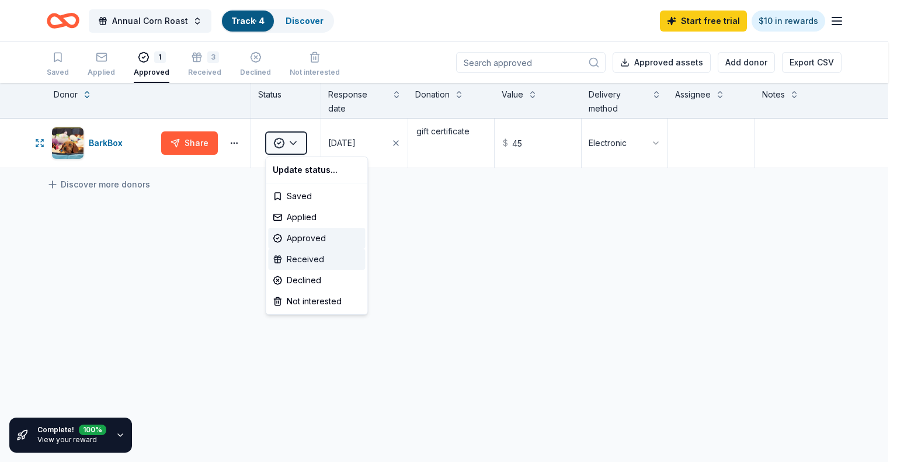
click at [294, 259] on div "Received" at bounding box center [316, 259] width 97 height 21
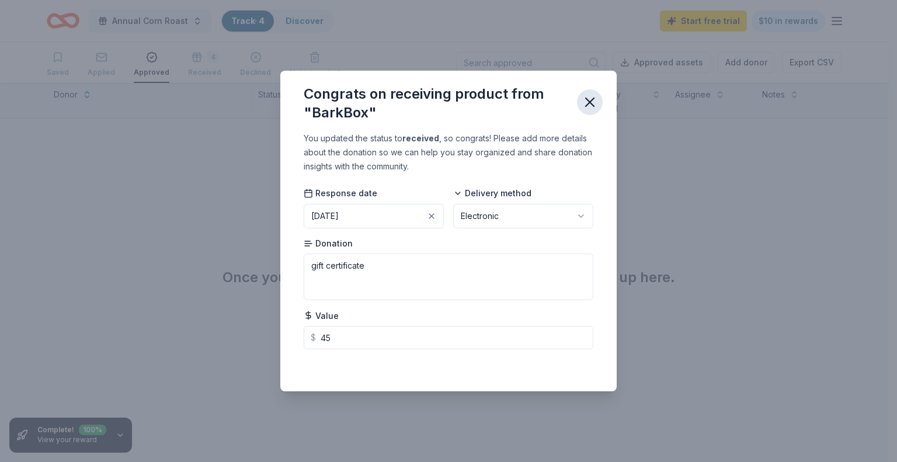
click at [591, 109] on icon "button" at bounding box center [590, 102] width 16 height 16
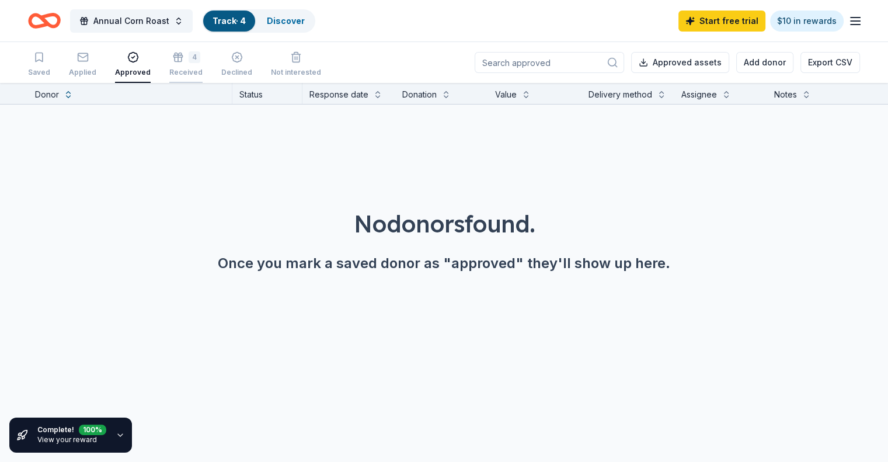
click at [197, 63] on div "4 Received" at bounding box center [185, 64] width 33 height 26
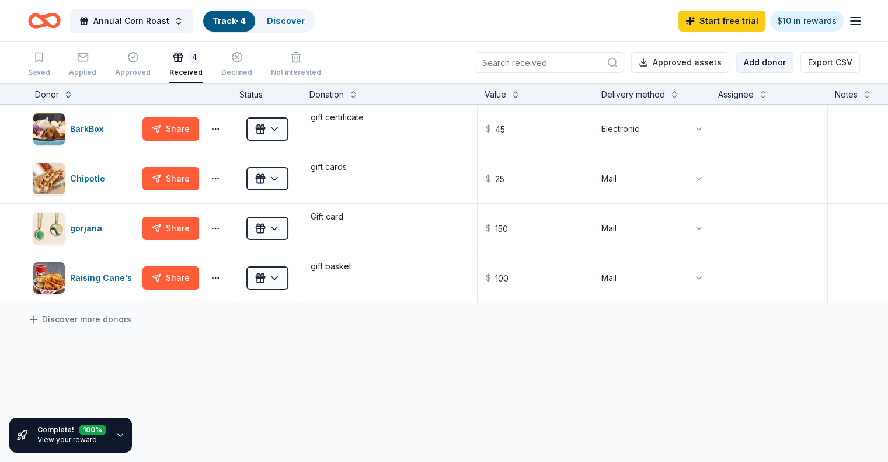
click at [736, 59] on button "Add donor" at bounding box center [764, 62] width 57 height 21
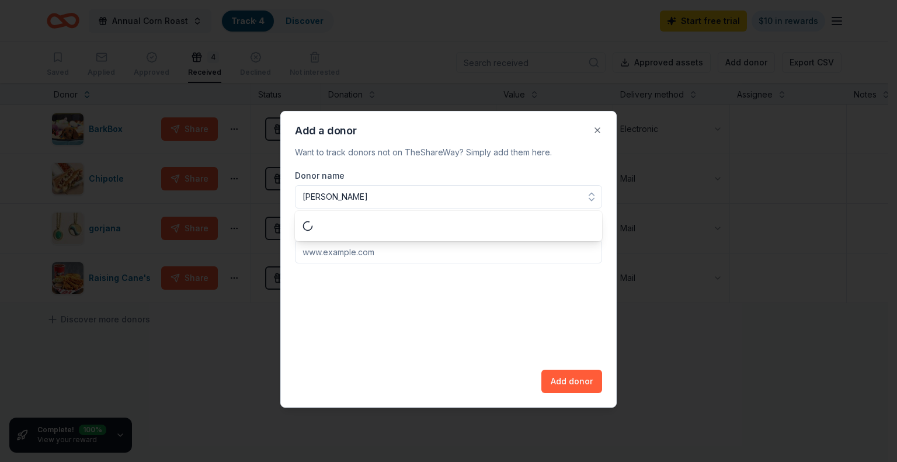
type input "heinz"
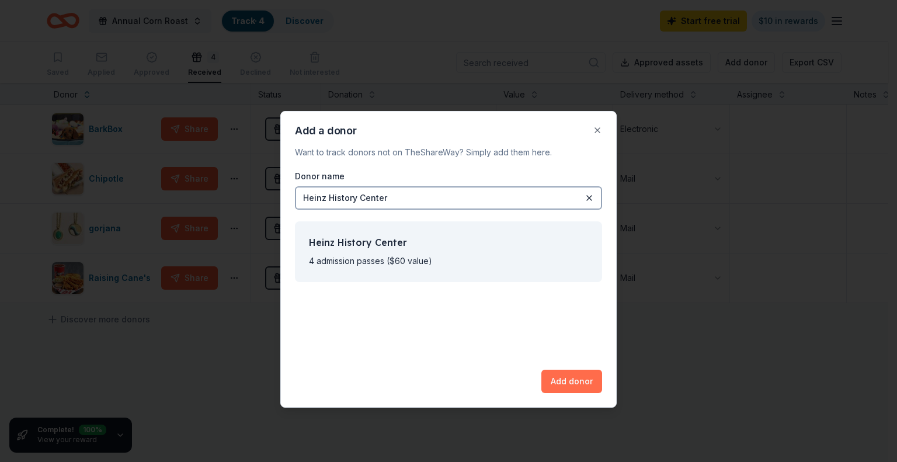
click at [574, 384] on button "Add donor" at bounding box center [571, 381] width 61 height 23
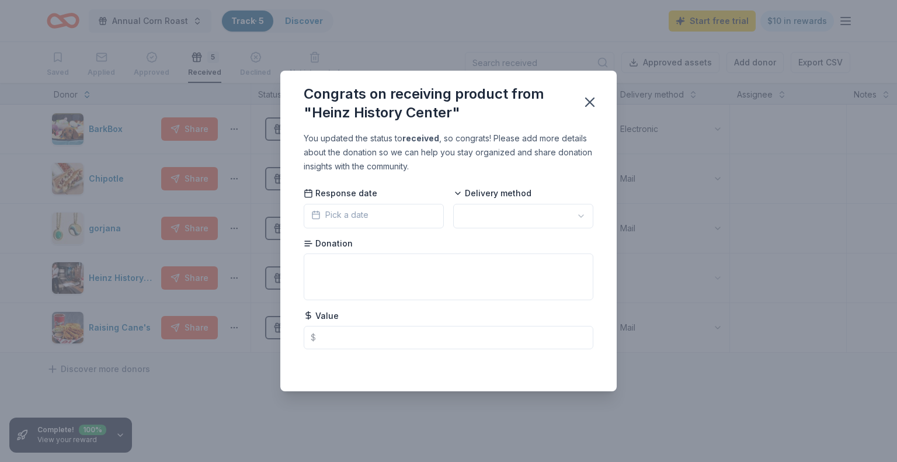
click at [397, 218] on button "Pick a date" at bounding box center [374, 216] width 140 height 25
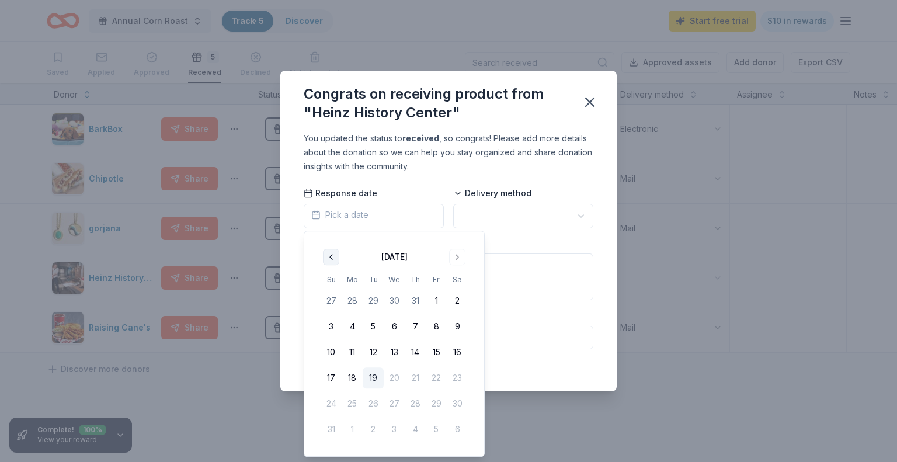
click at [332, 257] on button "Go to previous month" at bounding box center [331, 257] width 16 height 16
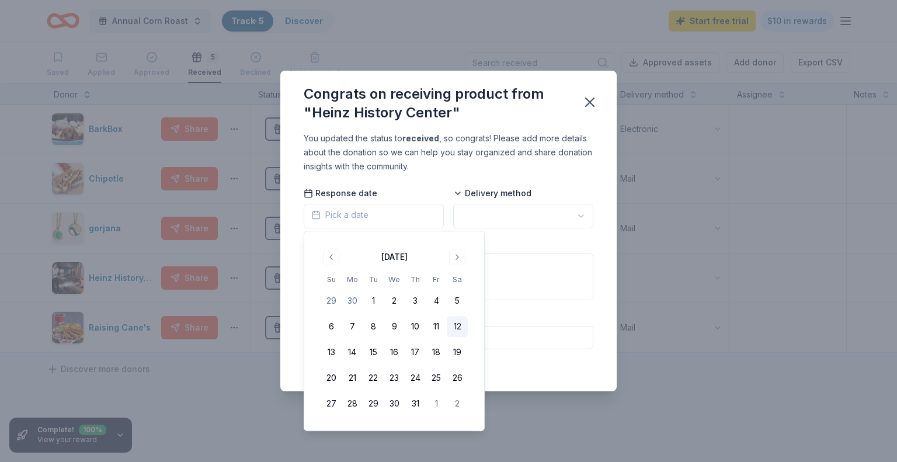
click at [453, 332] on button "12" at bounding box center [457, 326] width 21 height 21
click at [472, 219] on html "Annual Corn Roast Track · 5 Discover Start free trial $10 in rewards Saved Appl…" at bounding box center [448, 231] width 897 height 462
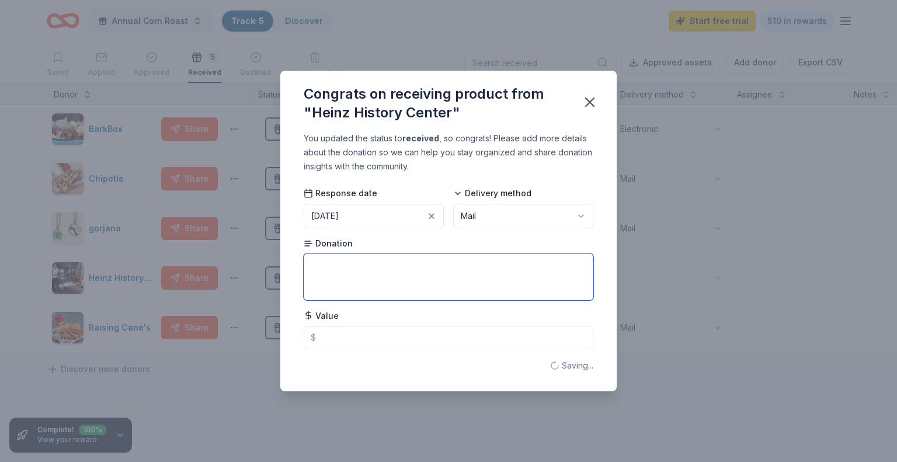
click at [353, 266] on textarea at bounding box center [449, 276] width 290 height 47
type textarea "4 passes"
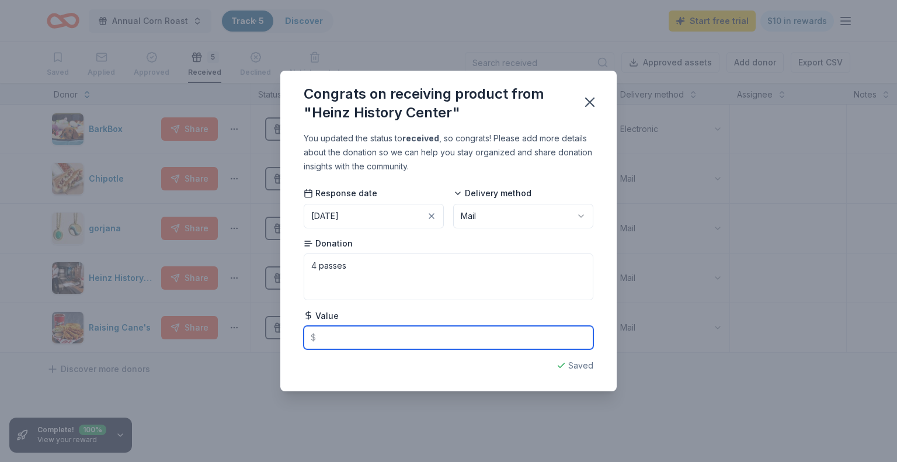
click at [341, 339] on input "text" at bounding box center [449, 337] width 290 height 23
type input "60"
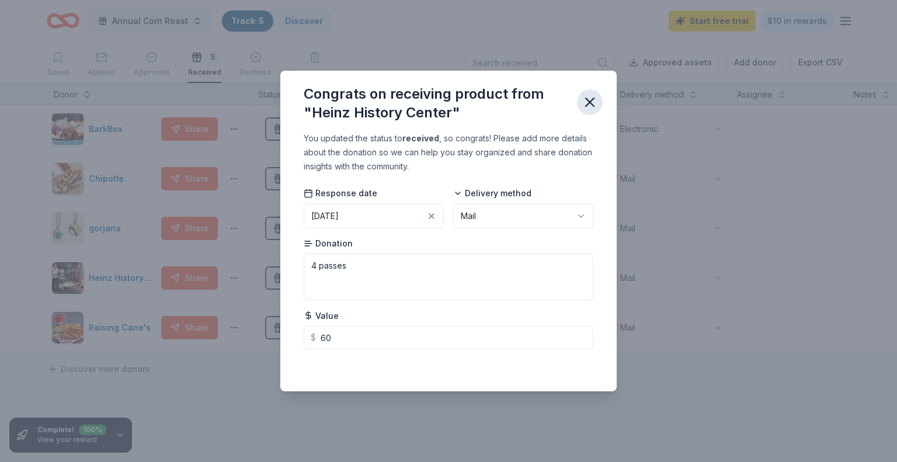
type input "60.00"
click at [590, 102] on icon "button" at bounding box center [590, 102] width 8 height 8
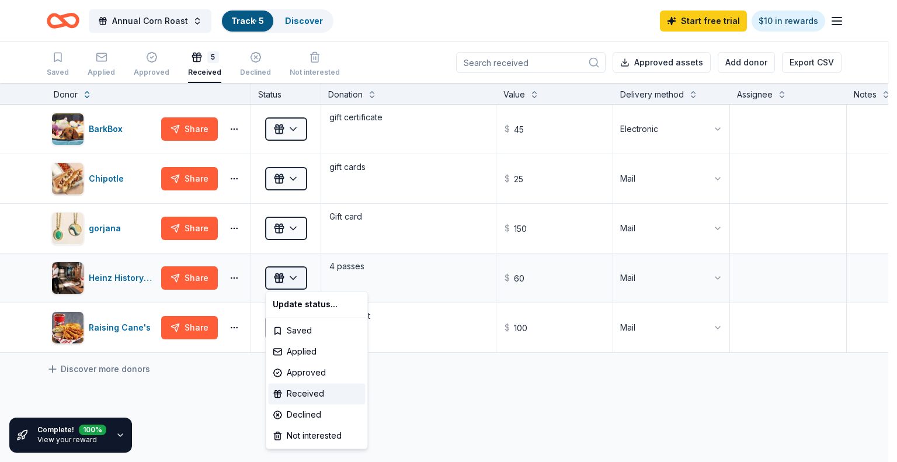
click at [294, 276] on html "Annual Corn Roast Track · 5 Discover Start free trial $10 in rewards Saved Appl…" at bounding box center [448, 231] width 897 height 462
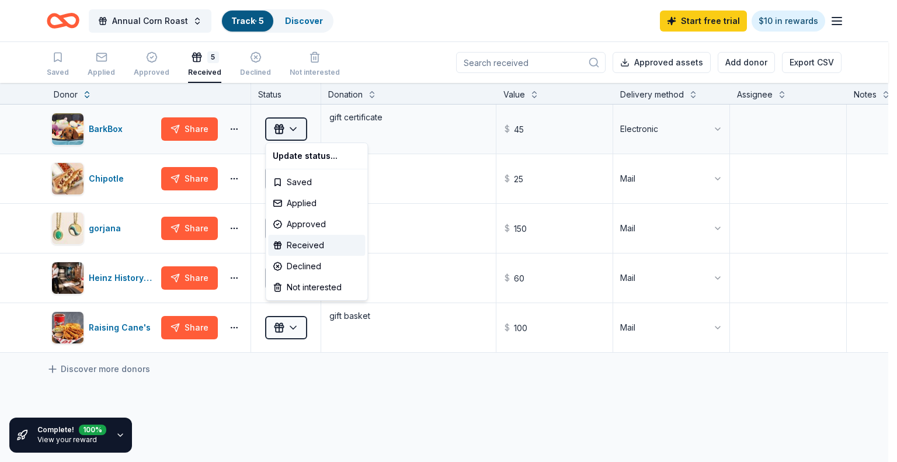
click at [296, 130] on html "Annual Corn Roast Track · 5 Discover Start free trial $10 in rewards Saved Appl…" at bounding box center [448, 231] width 897 height 462
click at [802, 62] on html "Annual Corn Roast Track · 5 Discover Start free trial $10 in rewards Saved Appl…" at bounding box center [448, 231] width 897 height 462
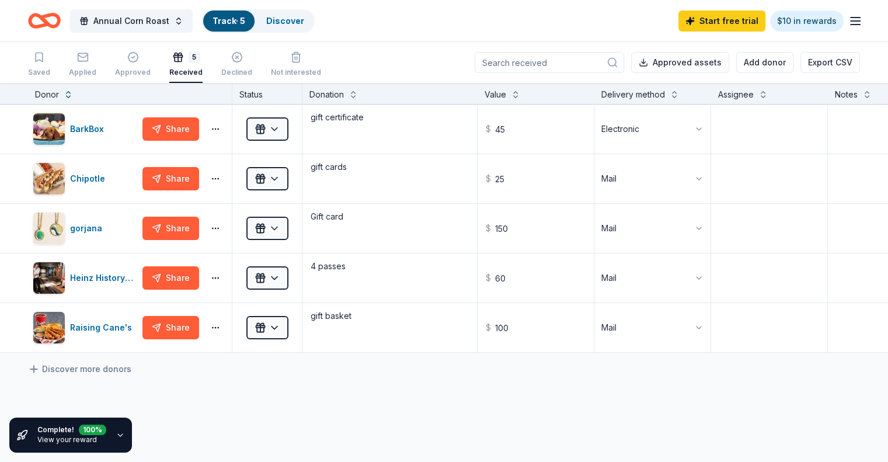
click at [70, 437] on link "View your reward" at bounding box center [67, 439] width 60 height 9
click at [803, 61] on button "Export CSV" at bounding box center [831, 62] width 60 height 21
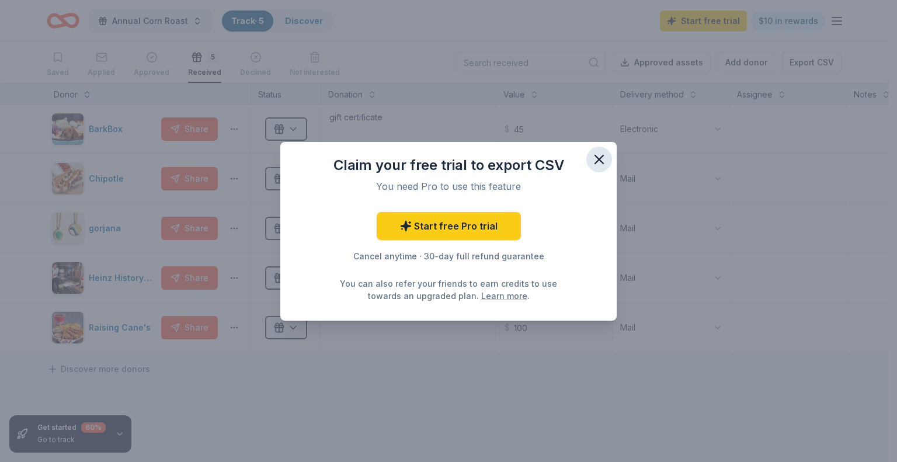
click at [597, 162] on icon "button" at bounding box center [599, 159] width 8 height 8
